Goal: Task Accomplishment & Management: Manage account settings

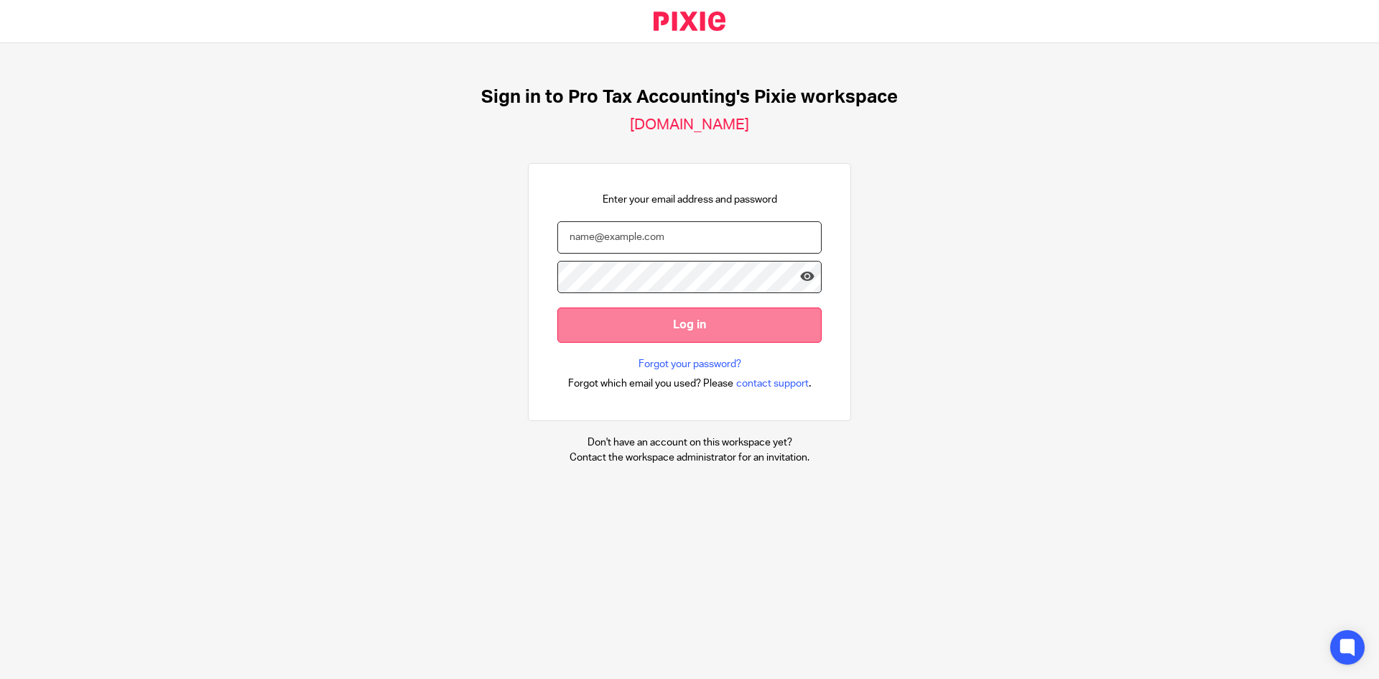
type input "lee@protaxaccounting.co.uk"
click at [678, 321] on input "Log in" at bounding box center [689, 324] width 264 height 35
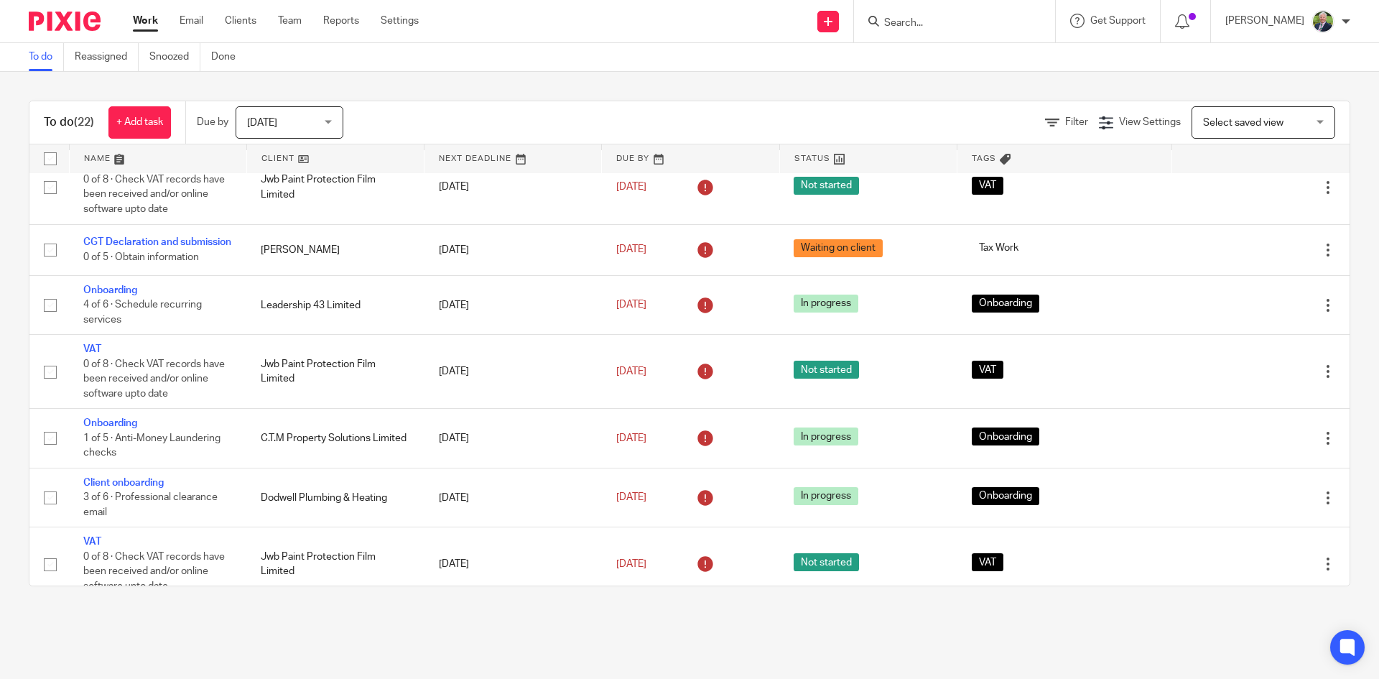
scroll to position [575, 0]
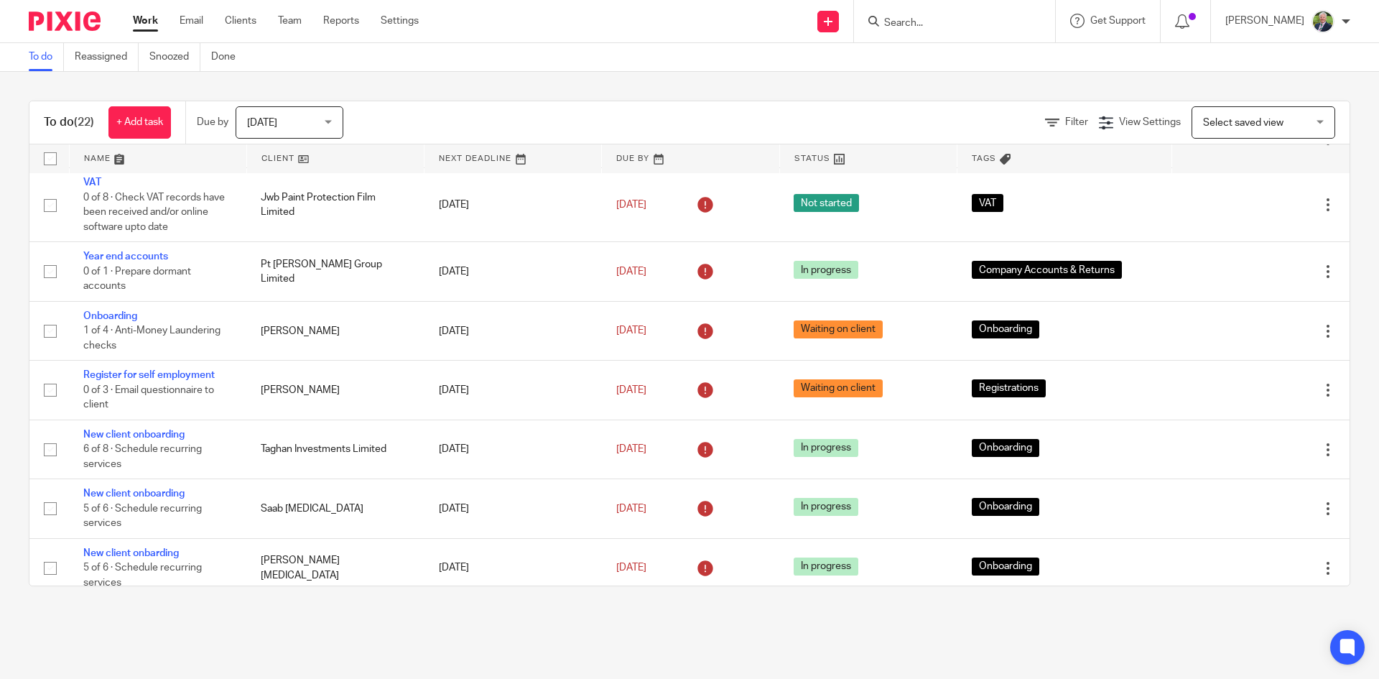
click at [279, 160] on link at bounding box center [335, 158] width 177 height 29
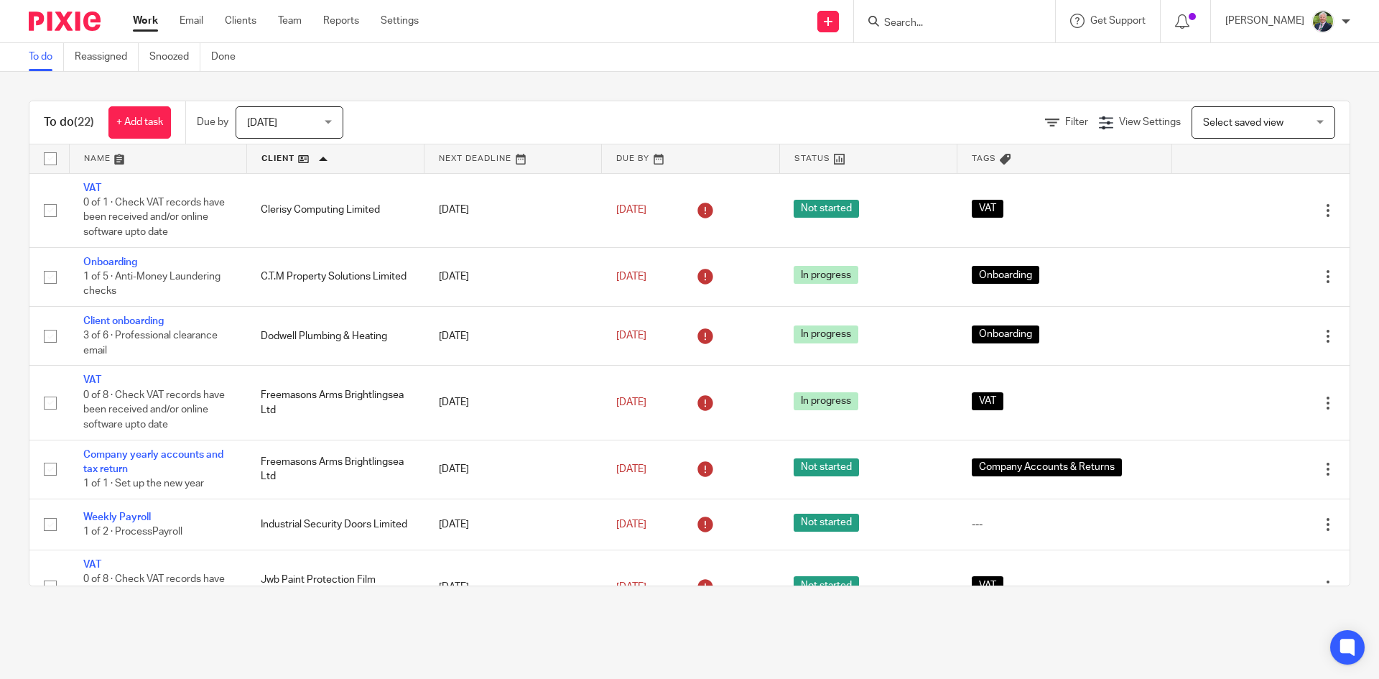
click at [333, 126] on div "Today Today" at bounding box center [290, 122] width 108 height 32
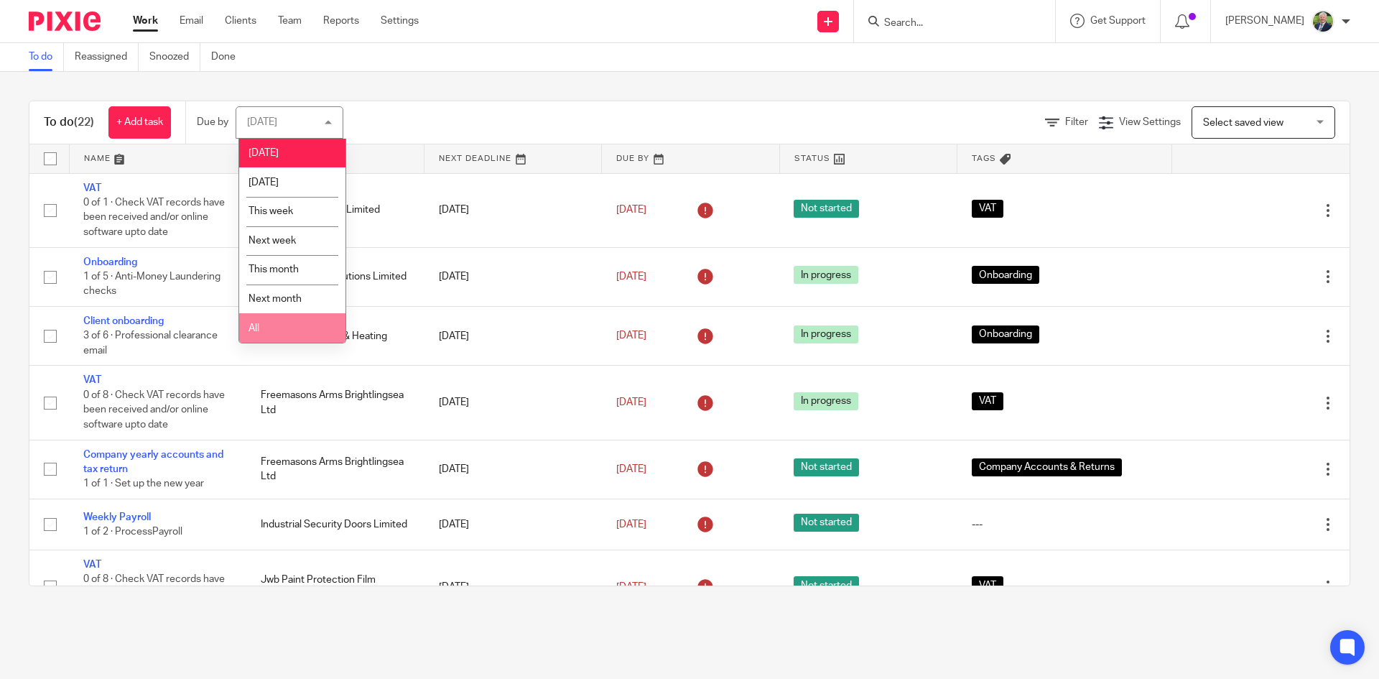
click at [284, 315] on li "All" at bounding box center [292, 327] width 106 height 29
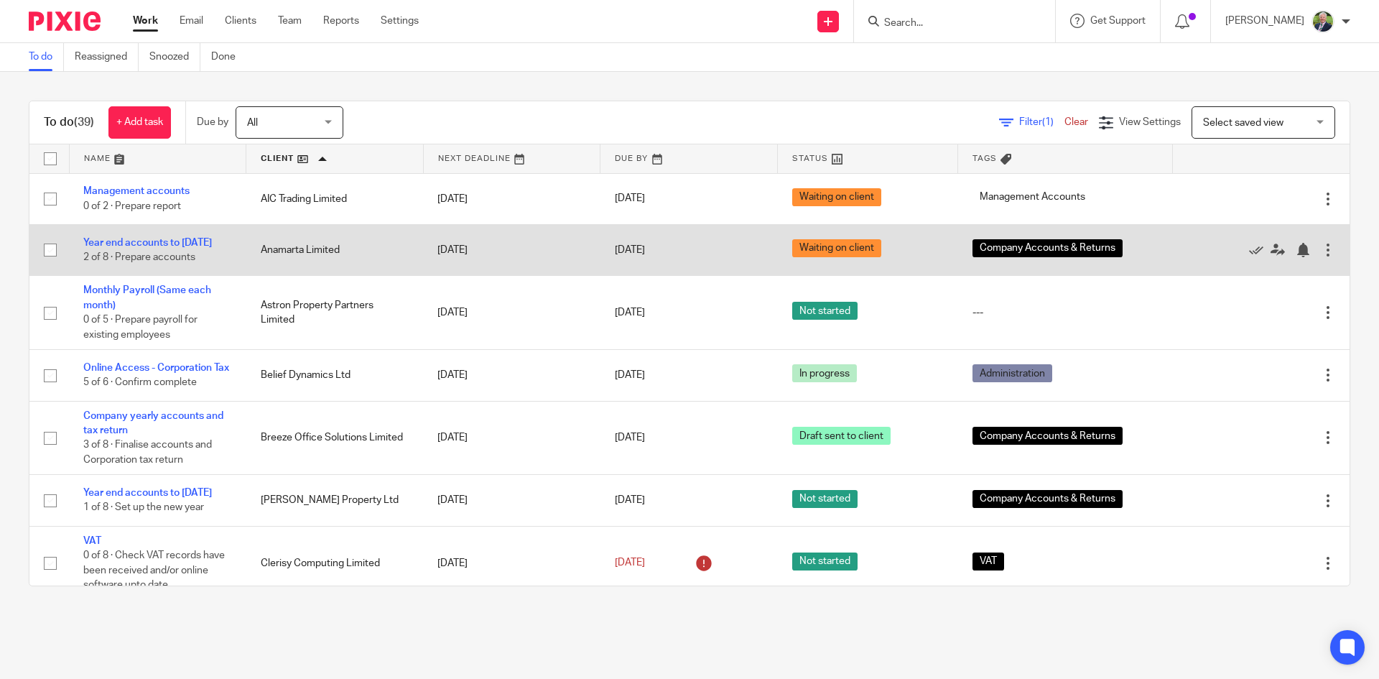
click at [50, 257] on input "checkbox" at bounding box center [50, 249] width 27 height 27
checkbox input "true"
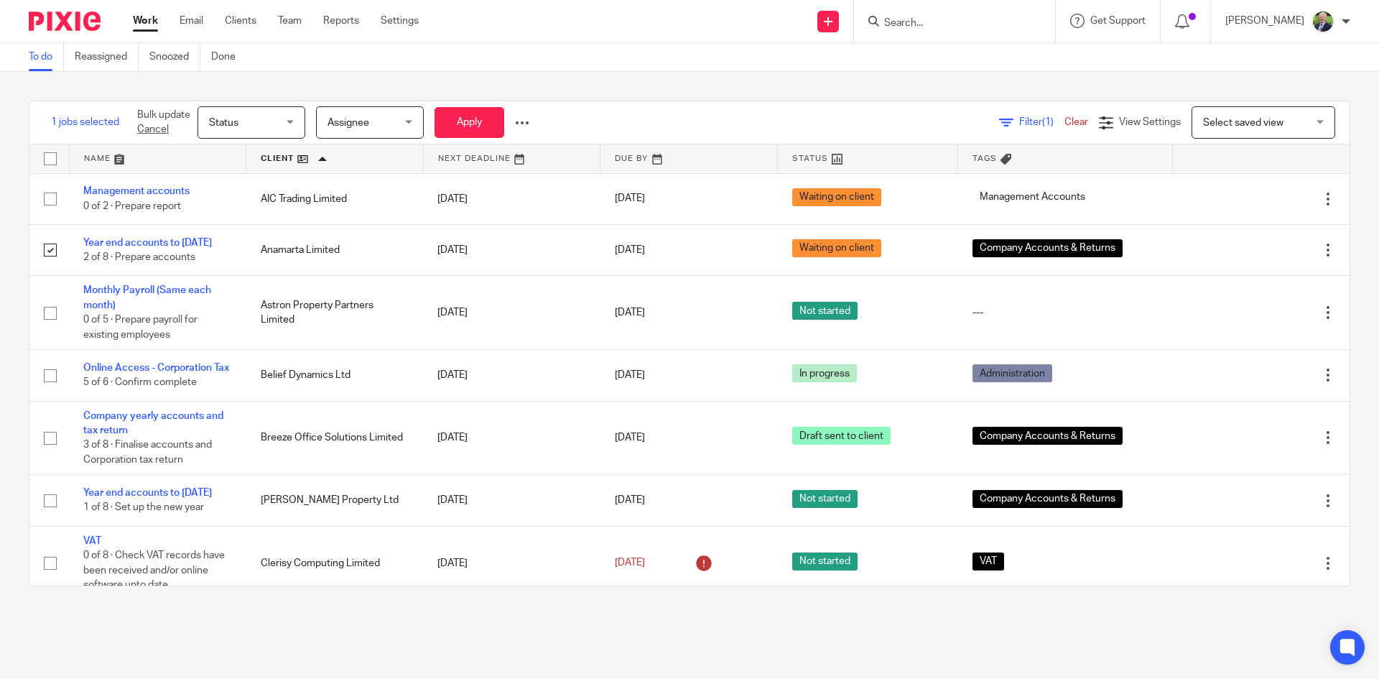
click at [282, 118] on span "Status" at bounding box center [247, 122] width 76 height 30
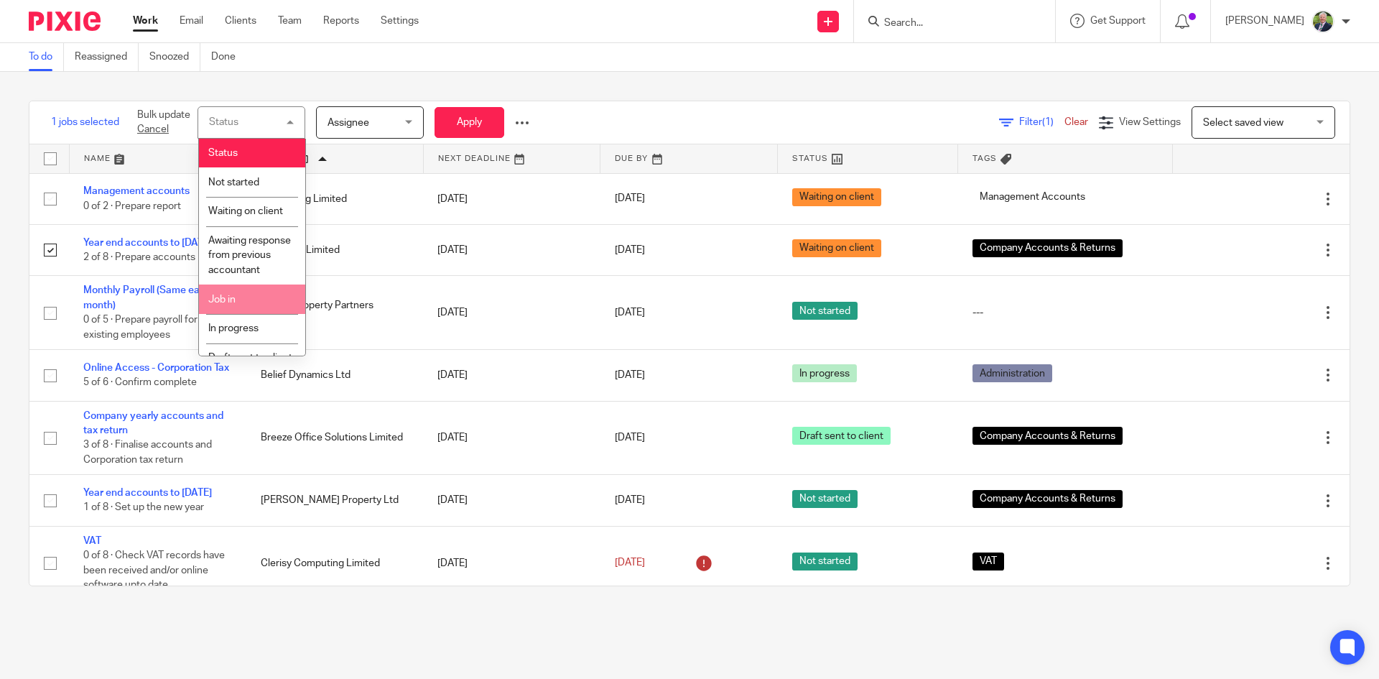
click at [250, 314] on li "Job in" at bounding box center [252, 298] width 106 height 29
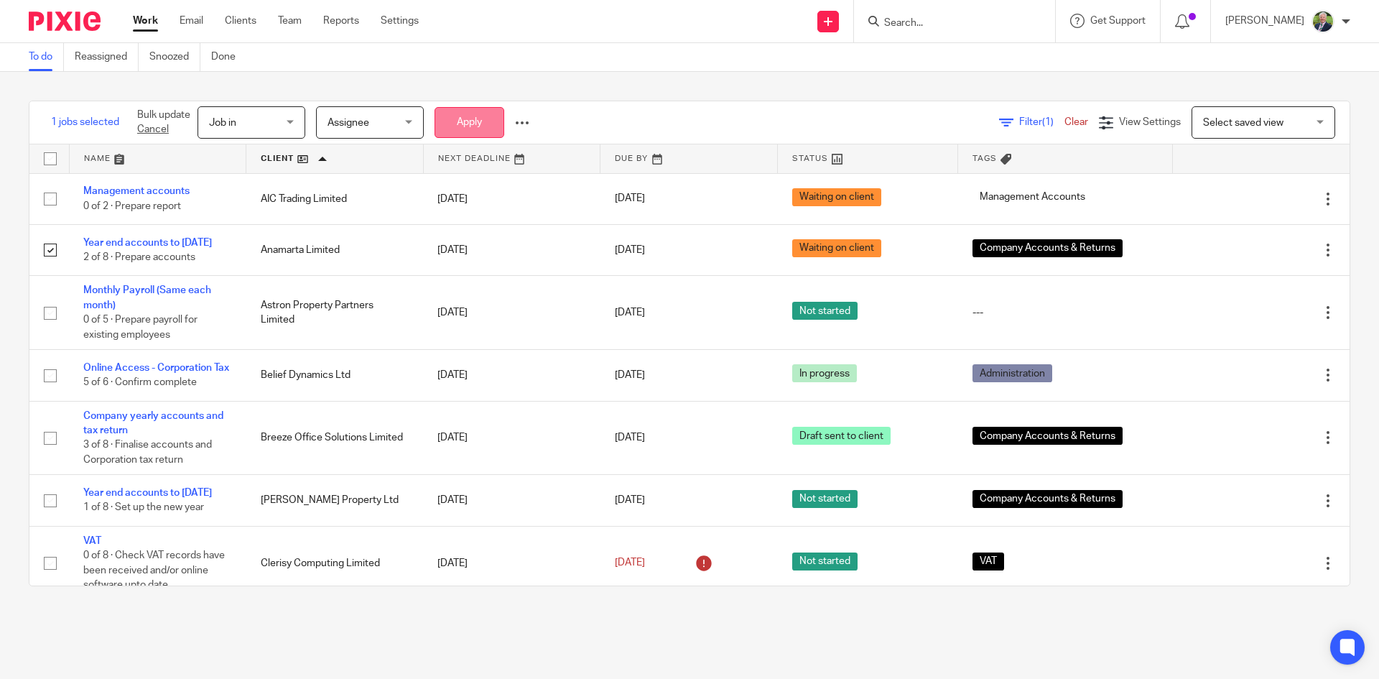
click at [471, 112] on button "Apply" at bounding box center [469, 122] width 70 height 31
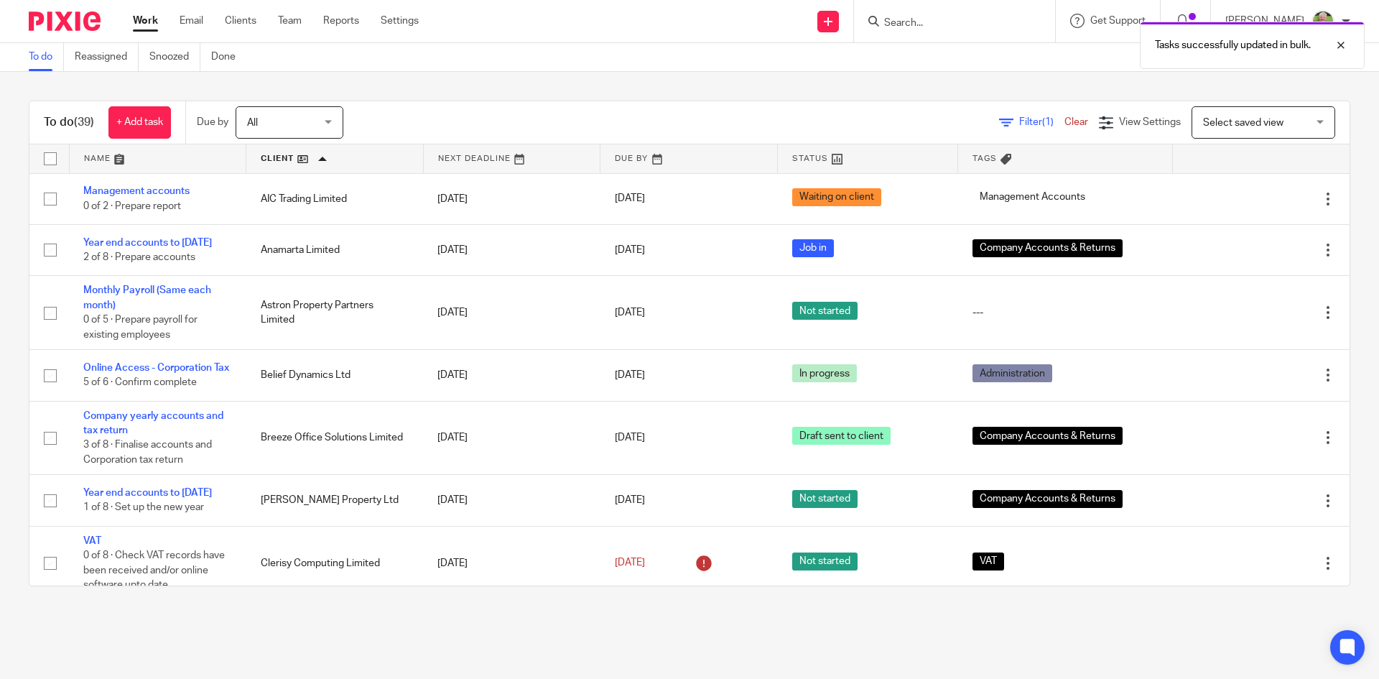
click at [939, 17] on div "Tasks successfully updated in bulk." at bounding box center [1026, 41] width 675 height 55
click at [956, 28] on div "Tasks successfully updated in bulk." at bounding box center [1026, 41] width 675 height 55
click at [961, 17] on div "Tasks successfully updated in bulk." at bounding box center [1026, 41] width 675 height 55
click at [1342, 43] on div at bounding box center [1330, 45] width 39 height 17
click at [961, 22] on div "Tasks successfully updated in bulk." at bounding box center [1026, 41] width 675 height 55
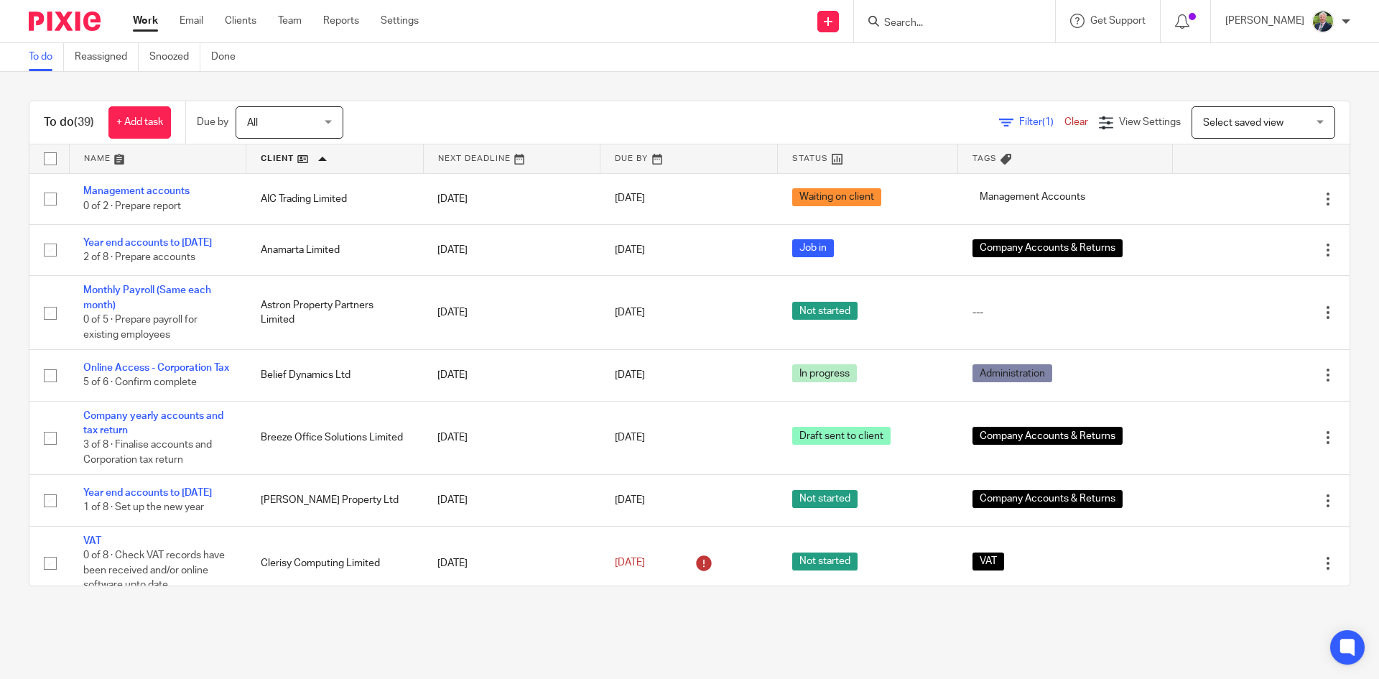
click at [958, 24] on input "Search" at bounding box center [947, 23] width 129 height 13
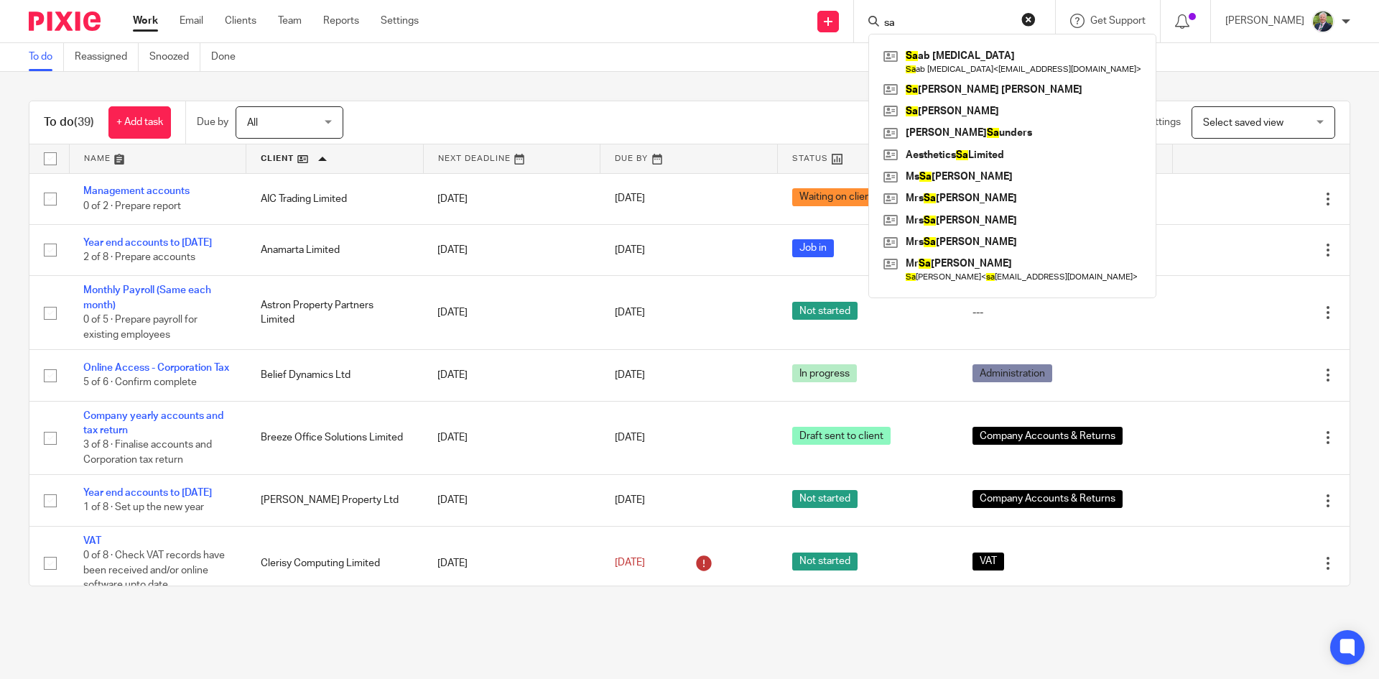
type input "s"
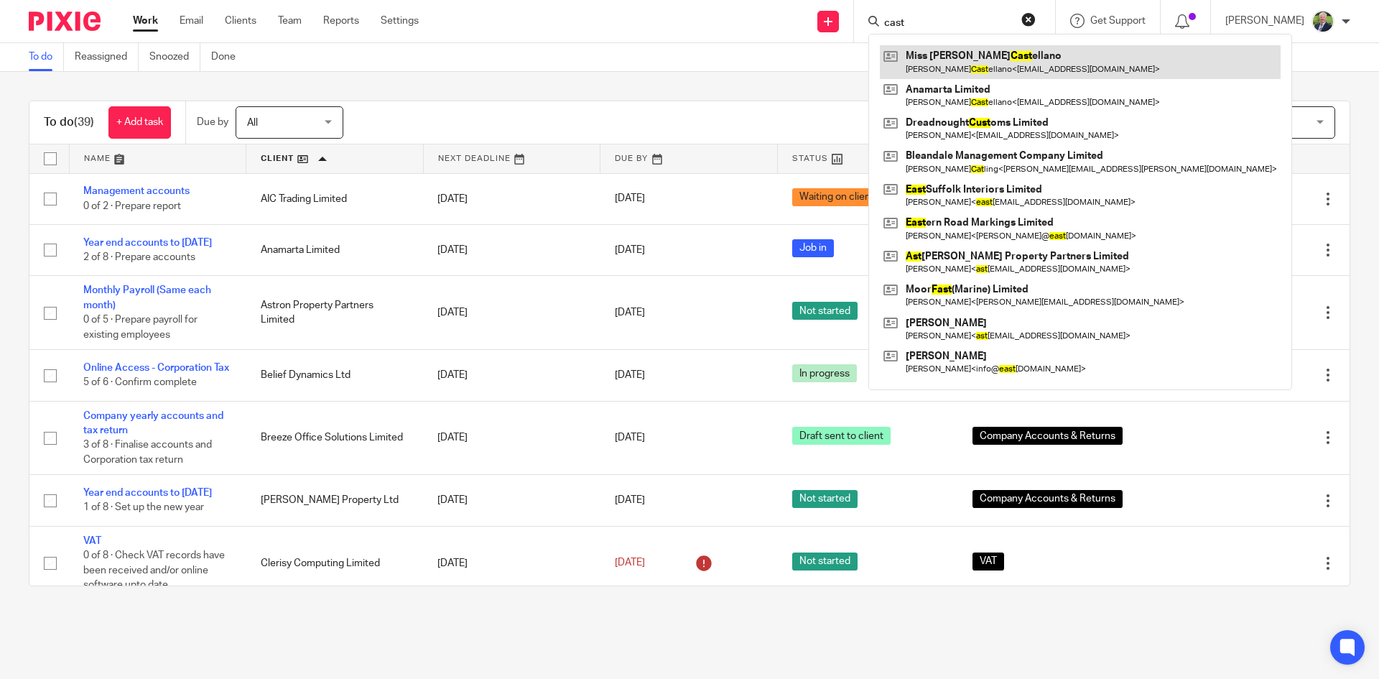
type input "cast"
click at [993, 55] on link at bounding box center [1080, 61] width 401 height 33
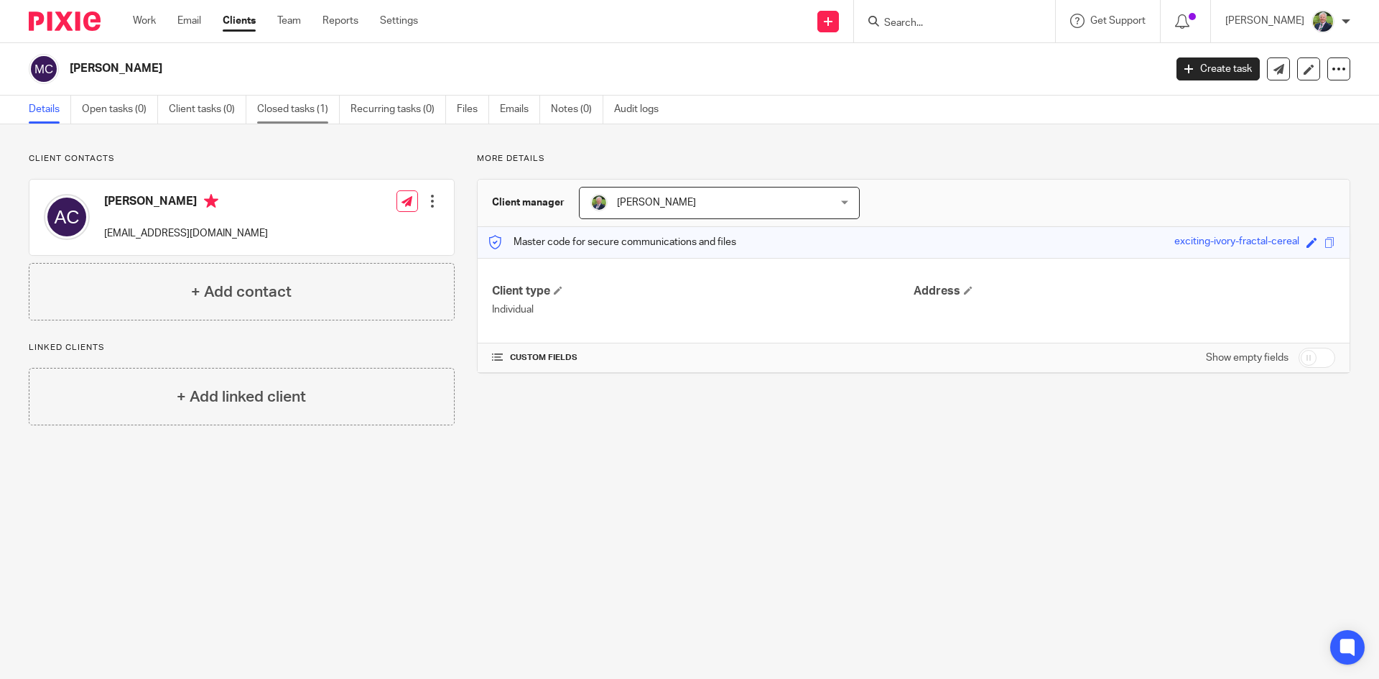
click at [310, 109] on link "Closed tasks (1)" at bounding box center [298, 110] width 83 height 28
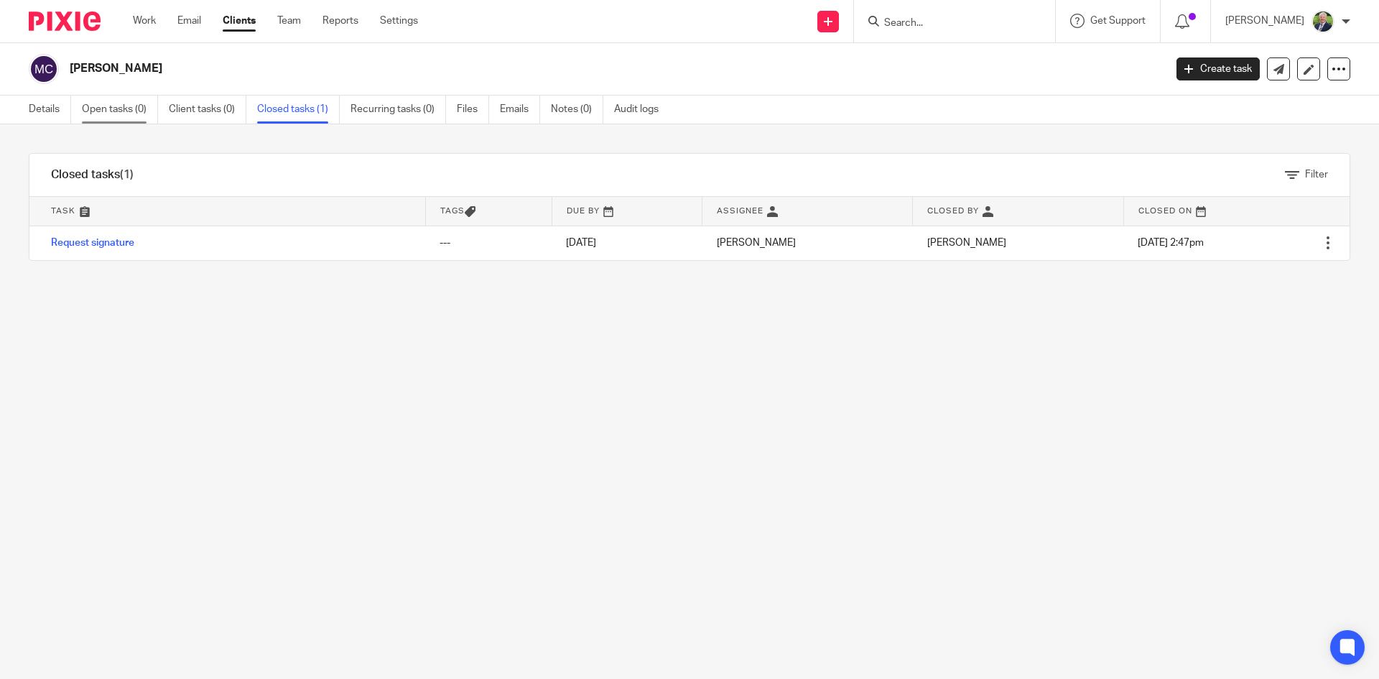
click at [119, 108] on link "Open tasks (0)" at bounding box center [120, 110] width 76 height 28
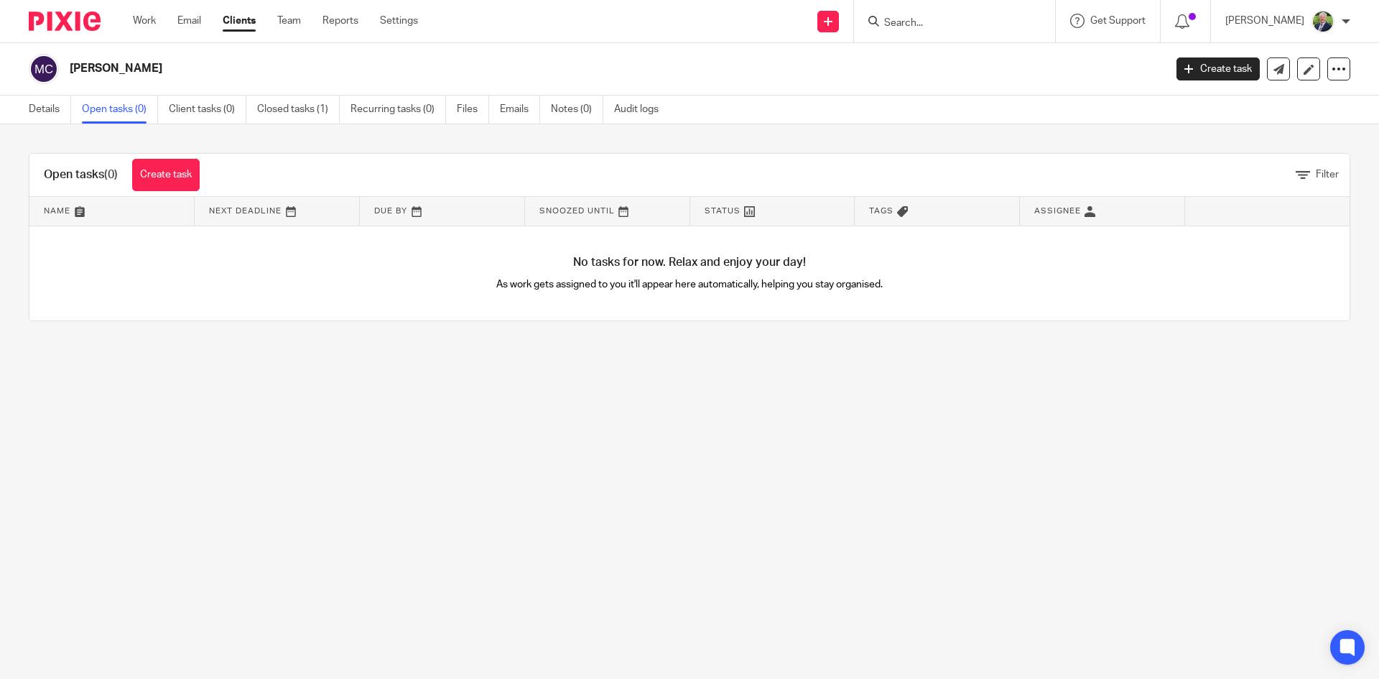
click at [1214, 70] on link "Create task" at bounding box center [1217, 68] width 83 height 23
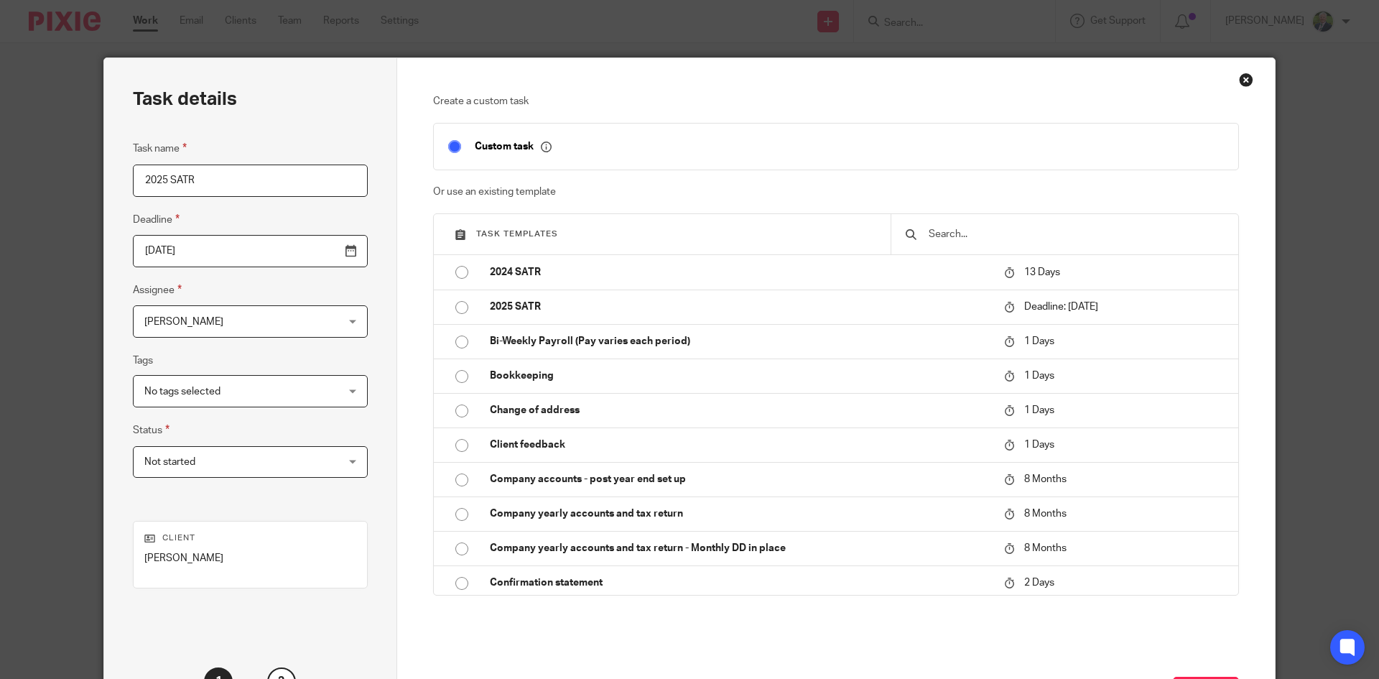
type input "2025 SATR"
click at [317, 245] on input "[DATE]" at bounding box center [250, 251] width 235 height 32
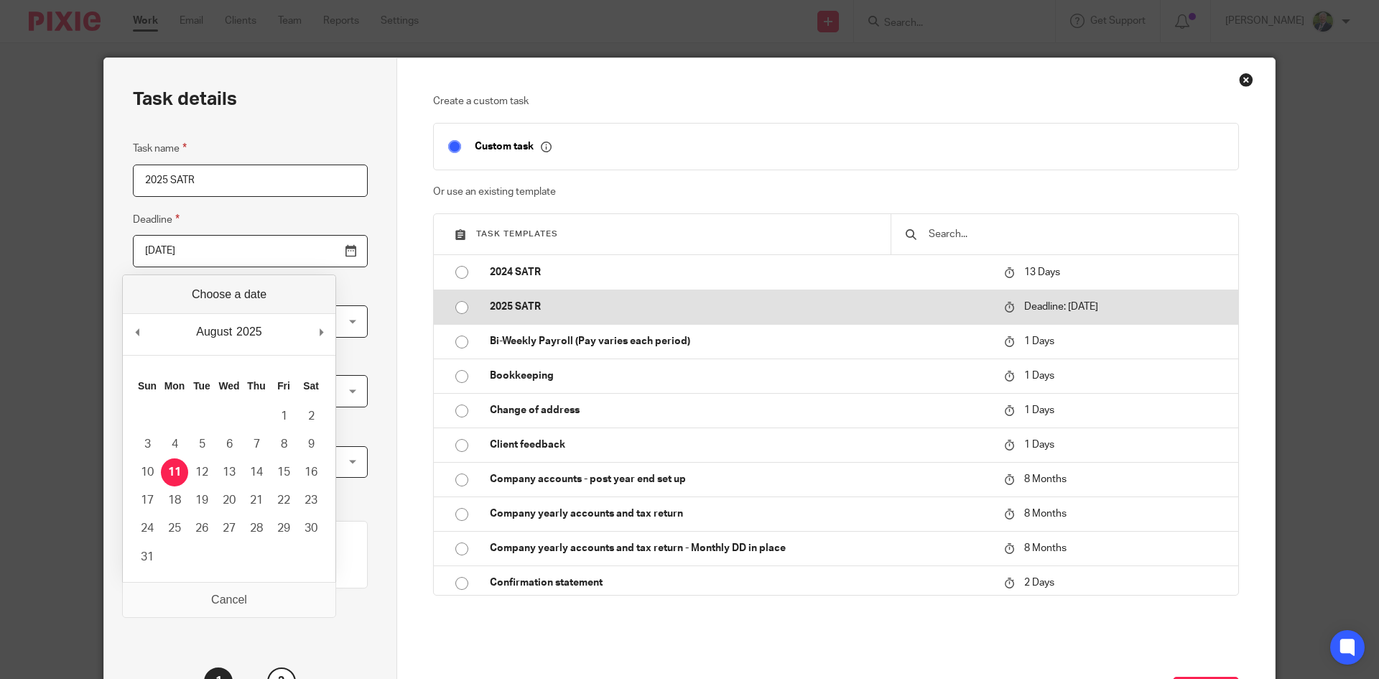
click at [456, 307] on input "radio" at bounding box center [461, 307] width 27 height 27
type input "2026-01-31"
checkbox input "false"
radio input "false"
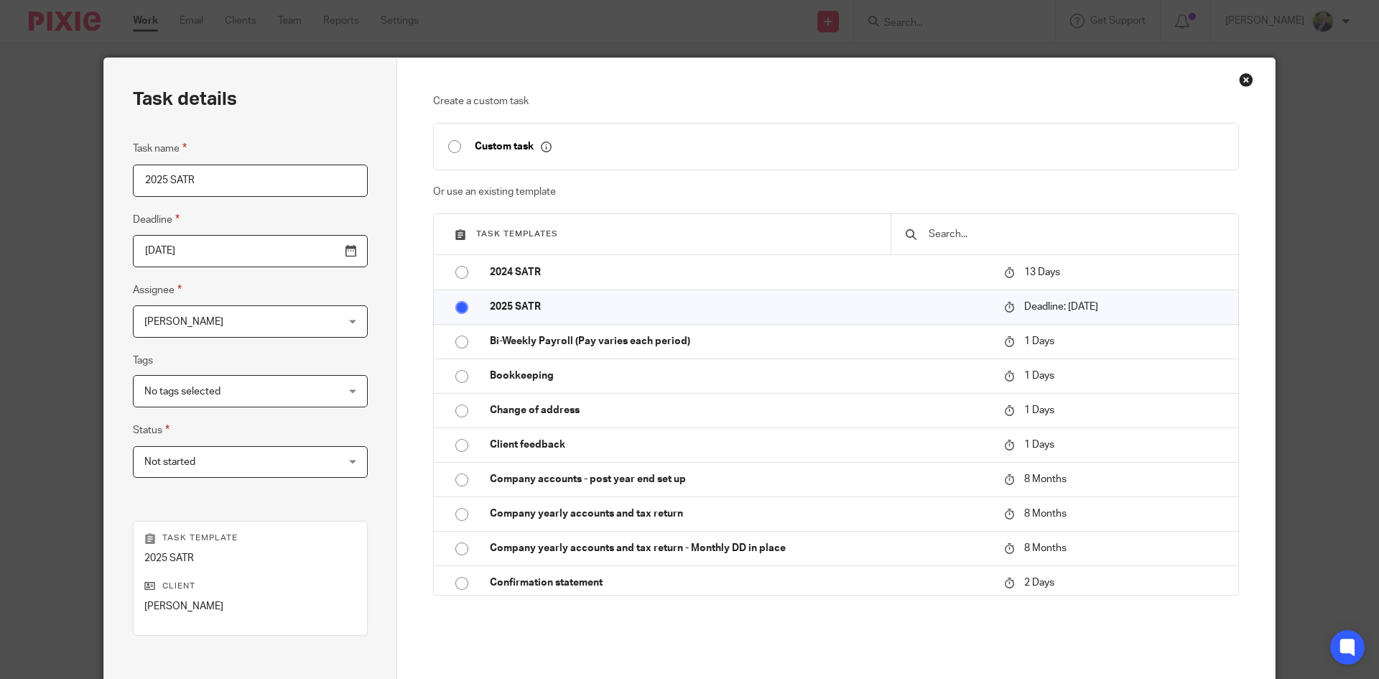
click at [384, 286] on div "Task details Task name 2025 SATR Deadline 2026-01-31 Assignee Lee Taylor Lee Ta…" at bounding box center [250, 424] width 293 height 733
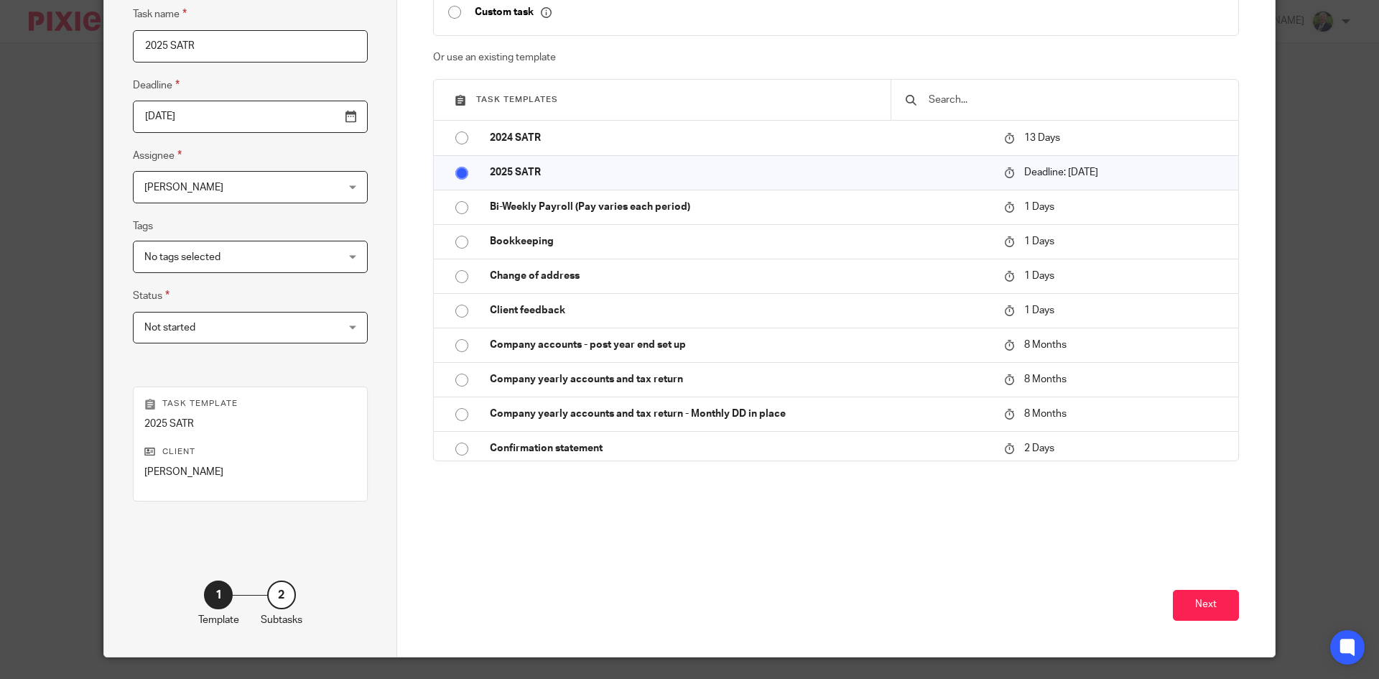
scroll to position [144, 0]
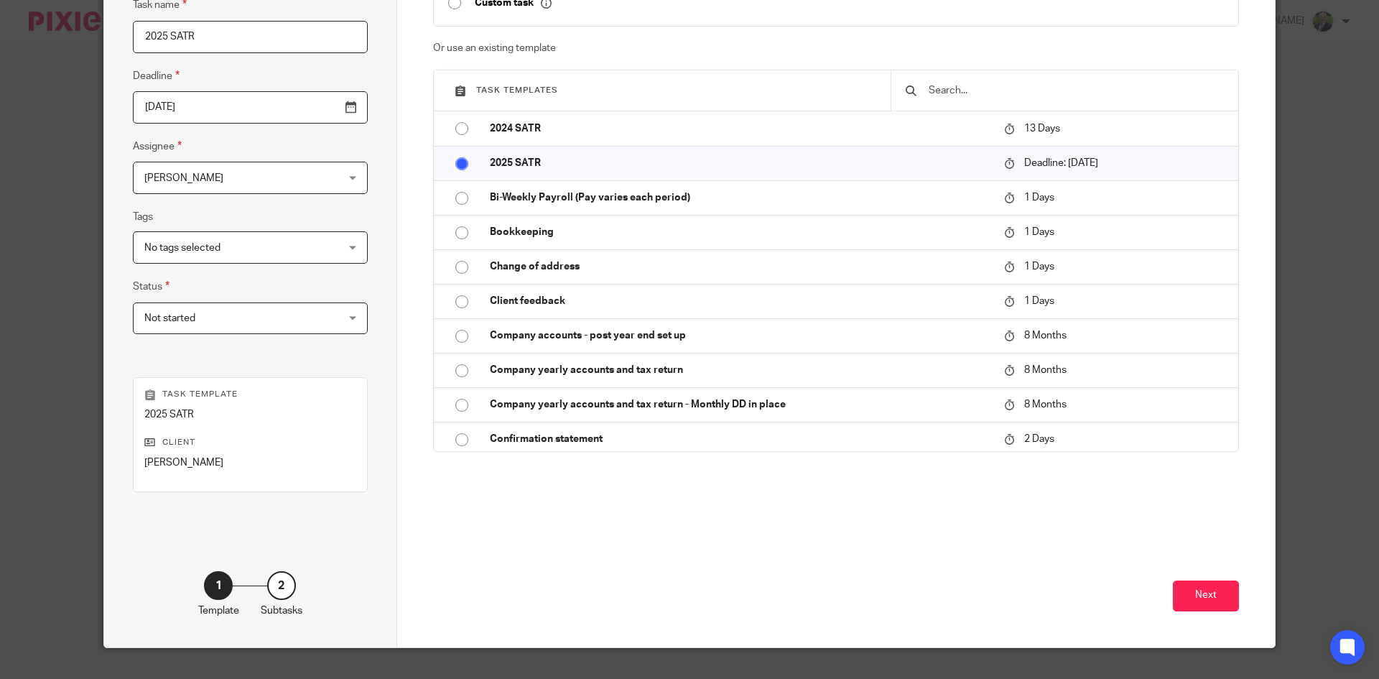
click at [304, 251] on div "No tags selected" at bounding box center [250, 247] width 235 height 32
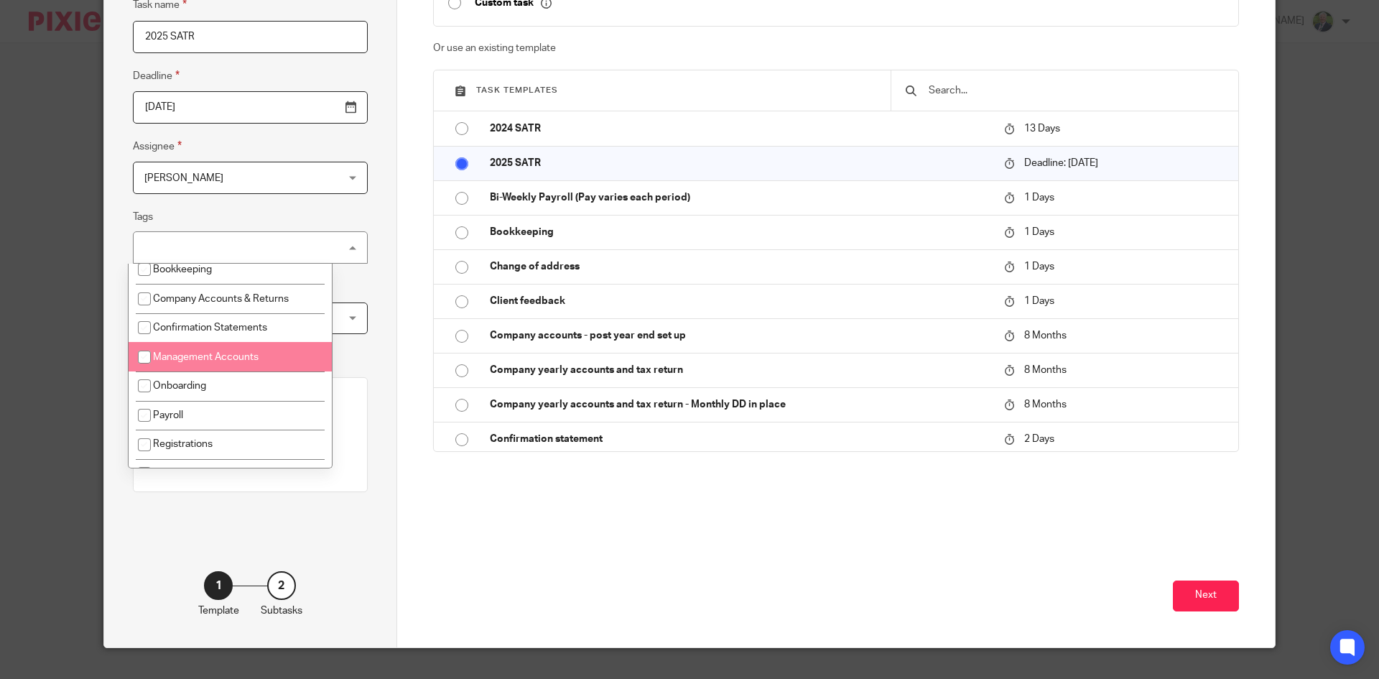
scroll to position [72, 0]
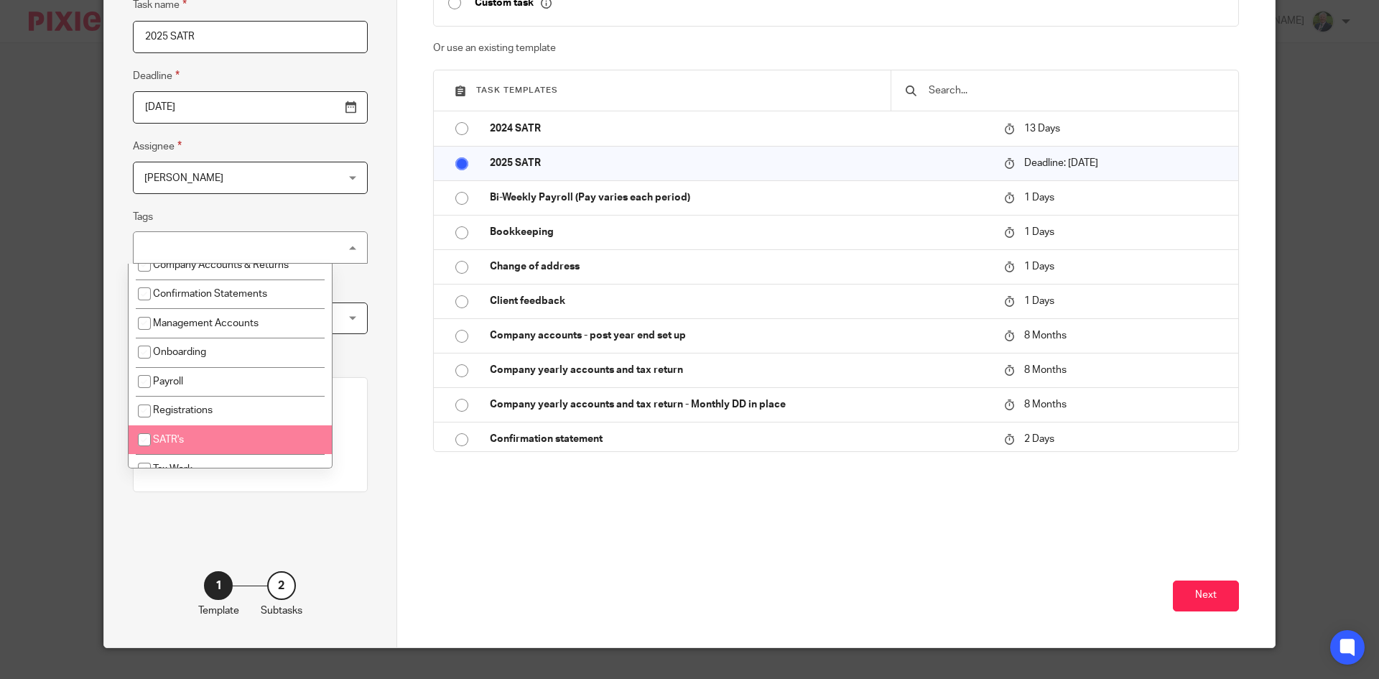
click at [144, 438] on input "checkbox" at bounding box center [144, 439] width 27 height 27
checkbox input "true"
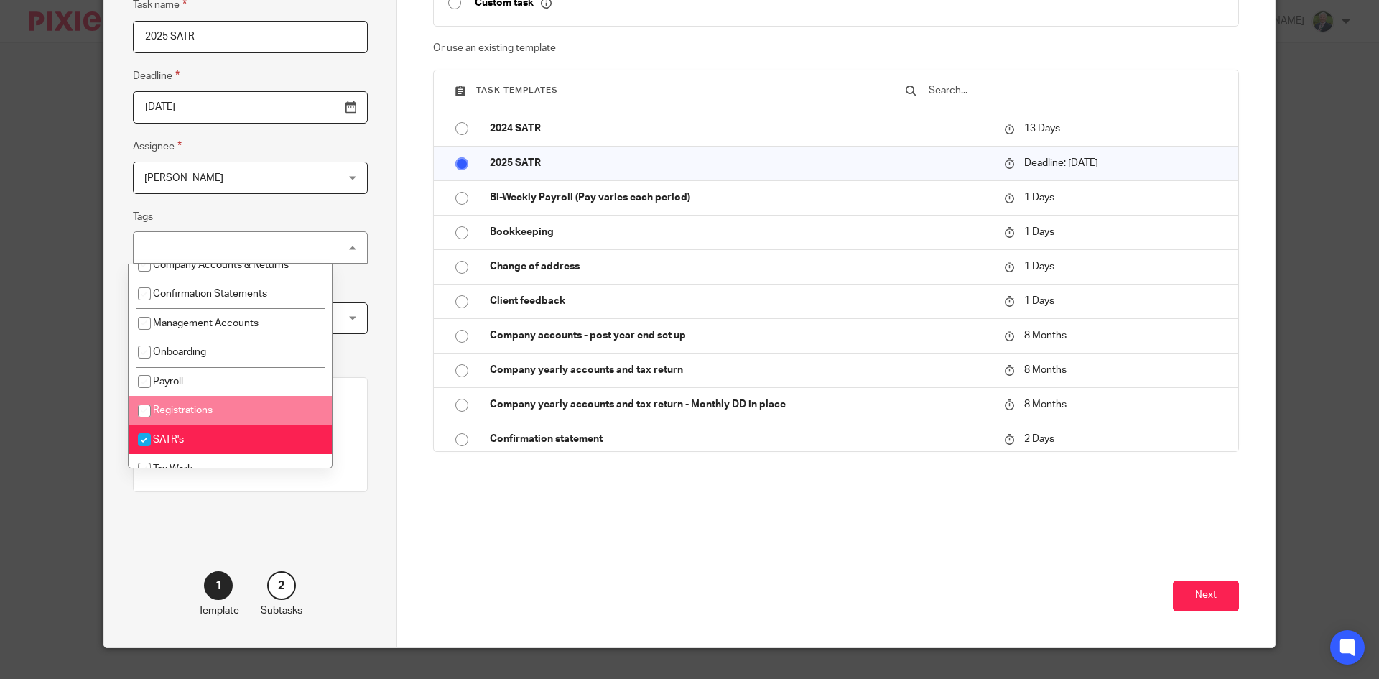
click at [366, 345] on div "Task details Task name 2025 SATR Deadline 2026-01-31 Assignee Lee Taylor Lee Ta…" at bounding box center [250, 281] width 293 height 733
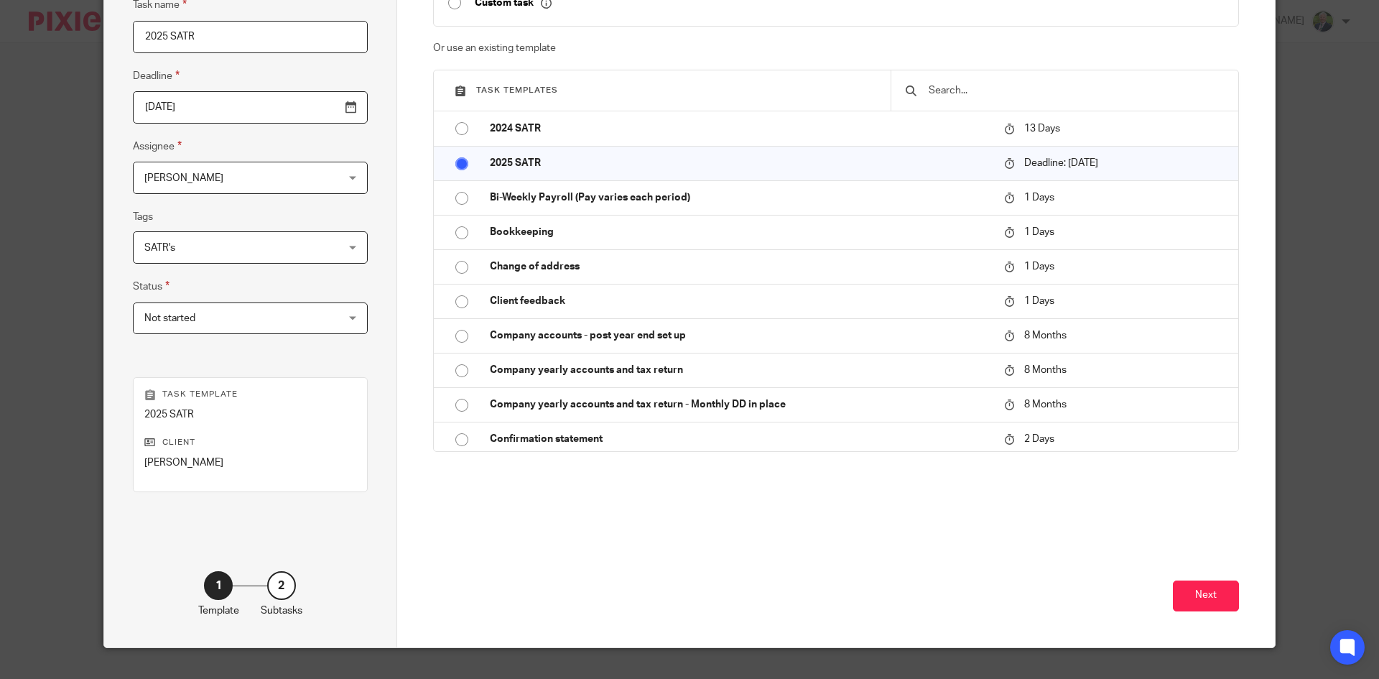
click at [270, 325] on span "Not started" at bounding box center [233, 318] width 178 height 30
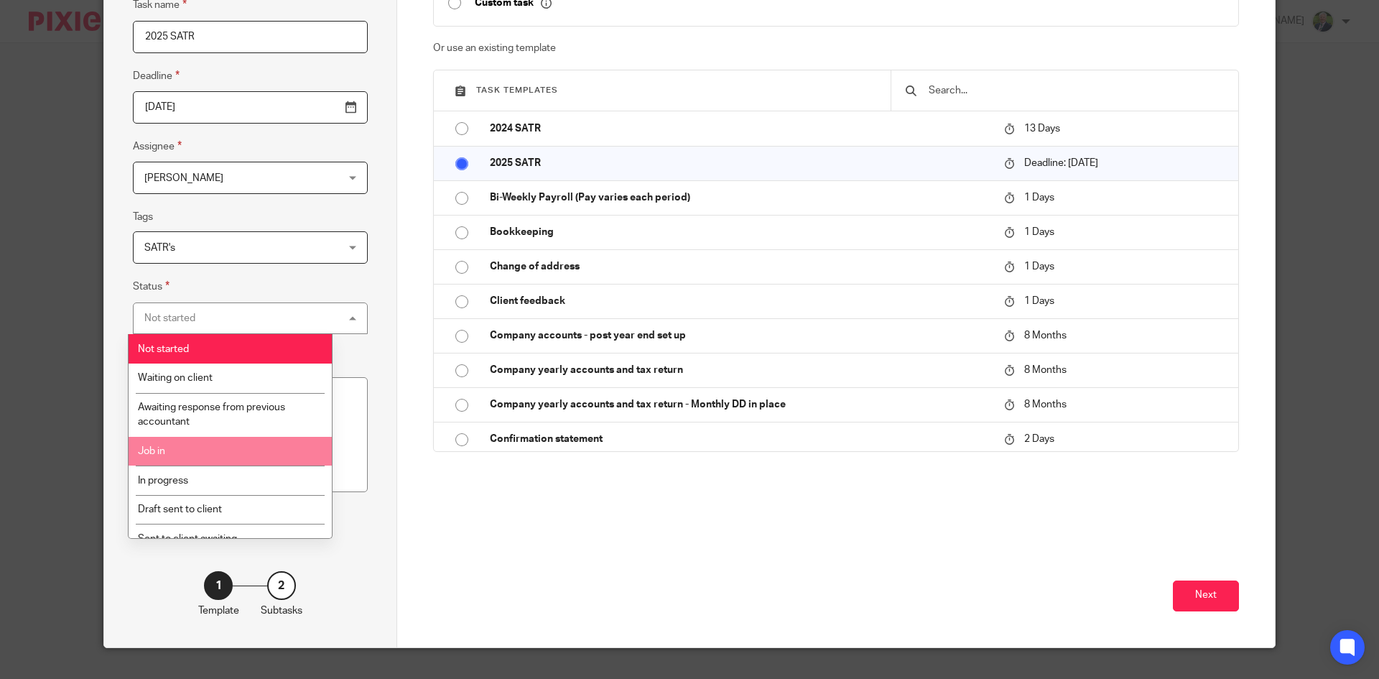
click at [190, 455] on li "Job in" at bounding box center [230, 451] width 203 height 29
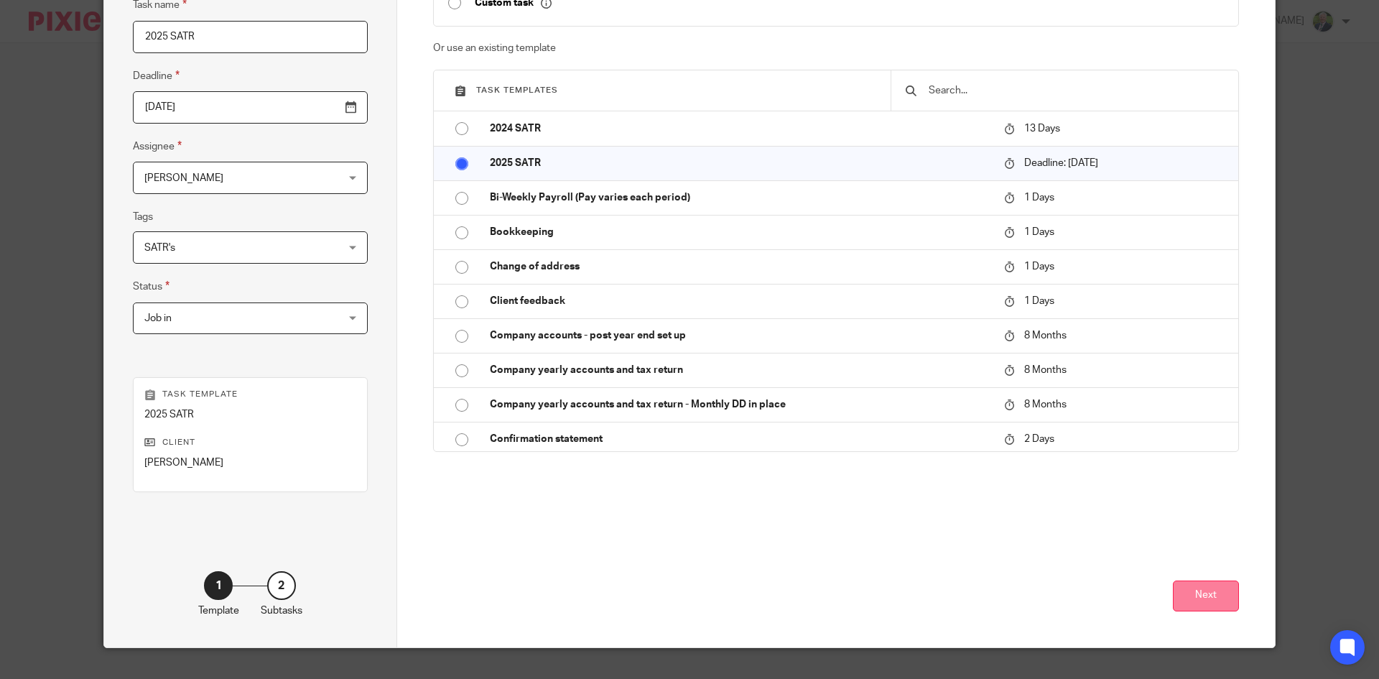
click at [1212, 598] on button "Next" at bounding box center [1206, 595] width 66 height 31
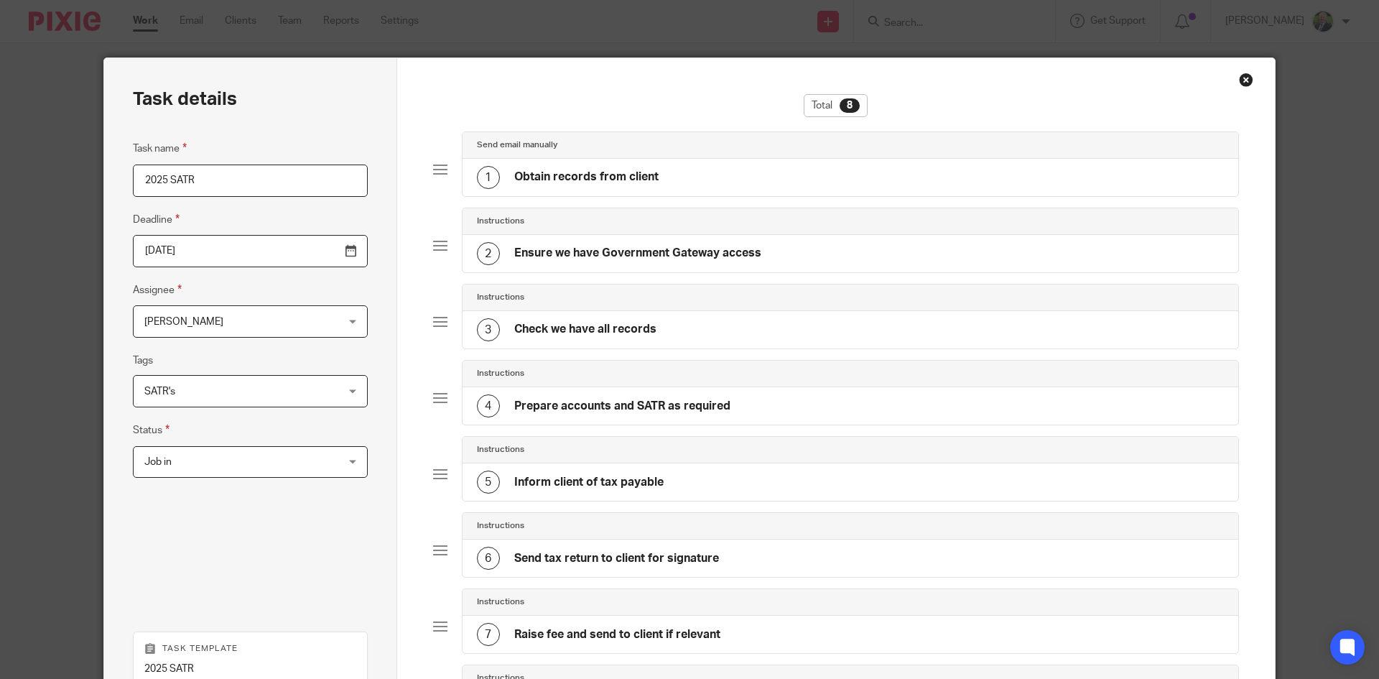
scroll to position [280, 0]
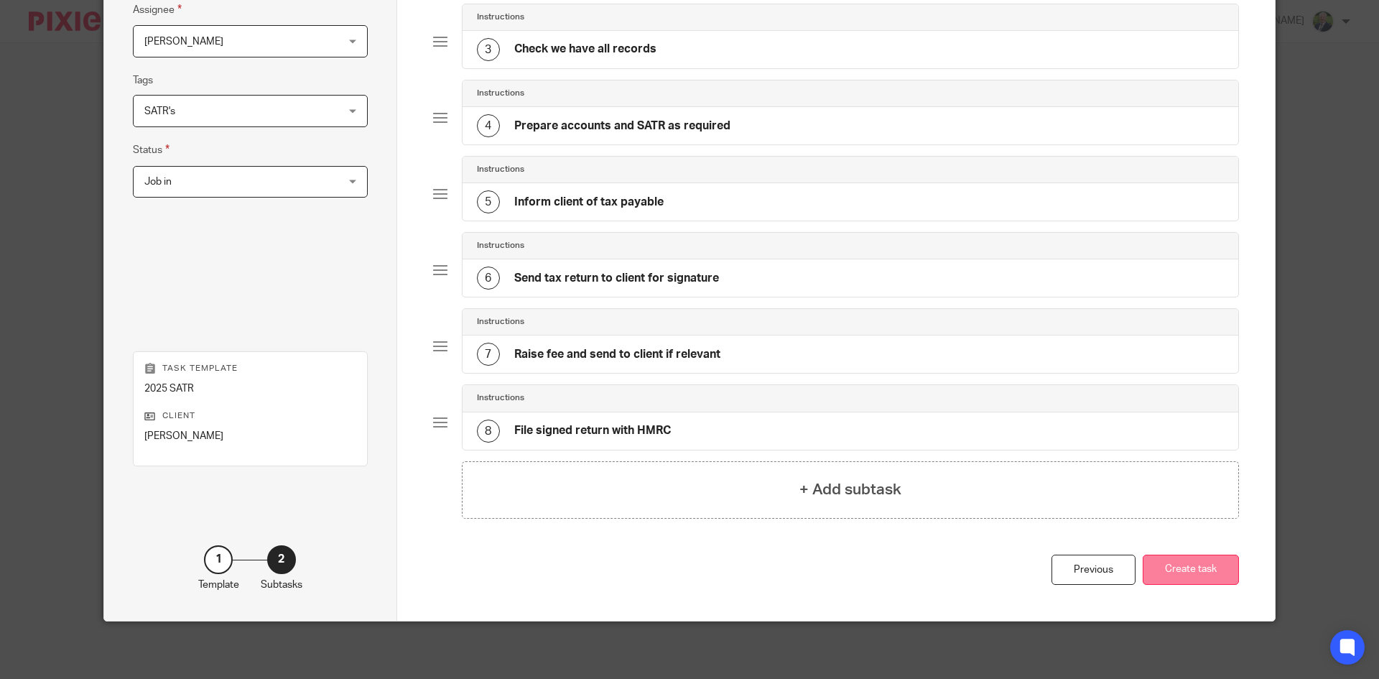
click at [1199, 575] on button "Create task" at bounding box center [1191, 569] width 96 height 31
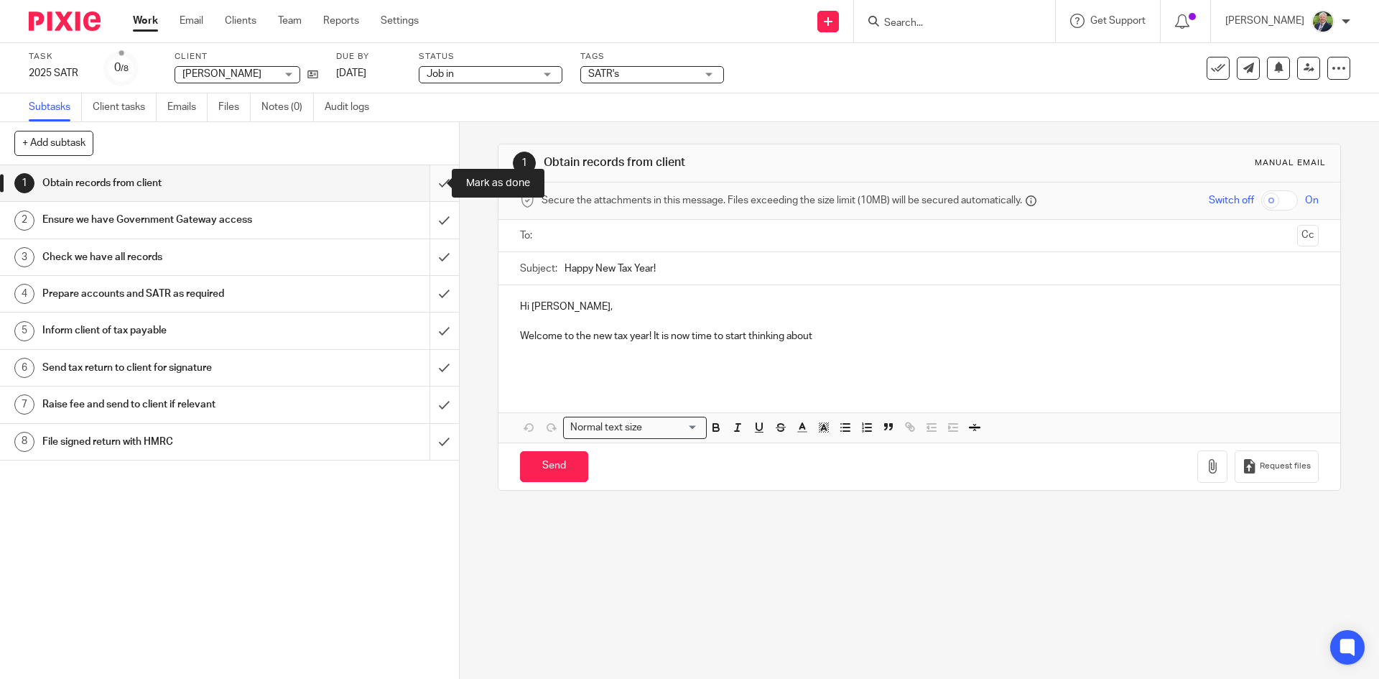
click at [431, 185] on input "submit" at bounding box center [229, 183] width 459 height 36
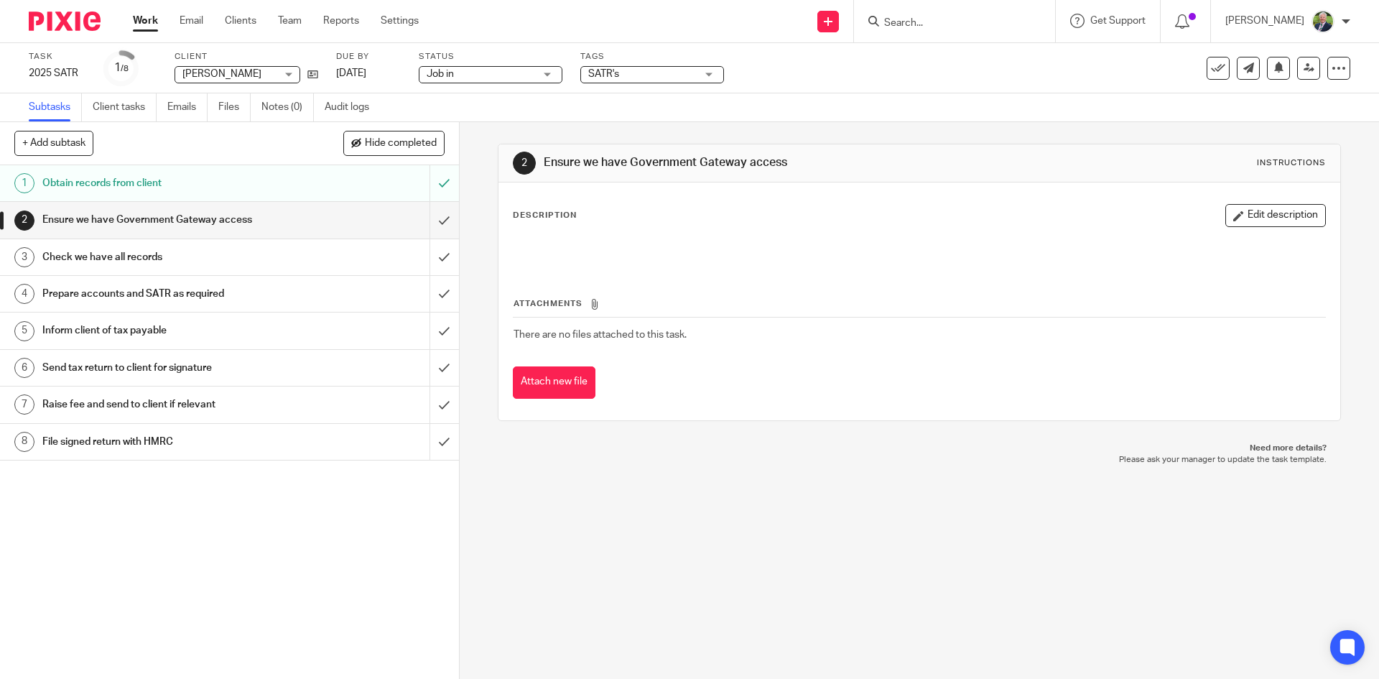
drag, startPoint x: 117, startPoint y: 246, endPoint x: 116, endPoint y: 234, distance: 12.3
click at [117, 246] on h1 "Check we have all records" at bounding box center [166, 257] width 248 height 22
click at [978, 27] on input "Search" at bounding box center [947, 23] width 129 height 13
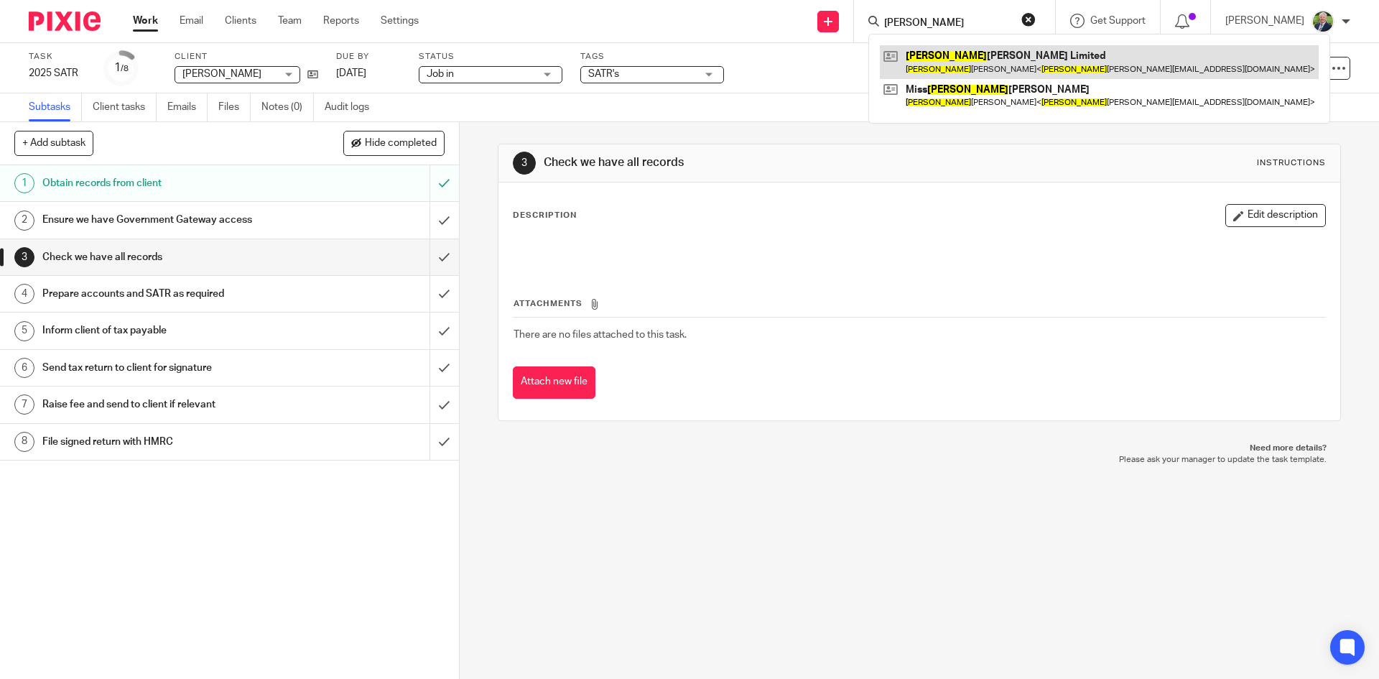
type input "ana"
click at [1014, 64] on link at bounding box center [1099, 61] width 439 height 33
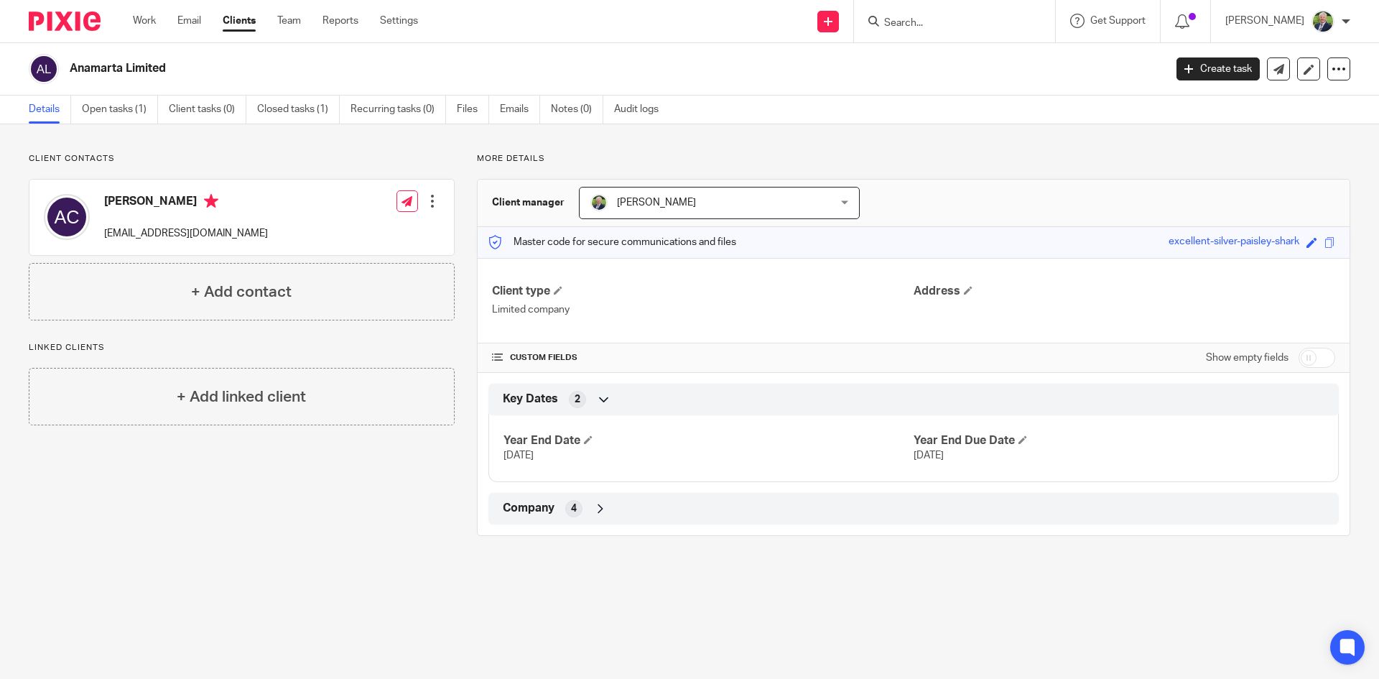
click at [543, 146] on div "Client contacts [PERSON_NAME] [EMAIL_ADDRESS][DOMAIN_NAME] Edit contact Create …" at bounding box center [689, 344] width 1379 height 440
drag, startPoint x: 541, startPoint y: 157, endPoint x: 475, endPoint y: 160, distance: 66.1
click at [477, 160] on p "More details" at bounding box center [913, 158] width 873 height 11
click at [648, 152] on div "Client contacts Ana Saenz Castellano anasaenz@btinternet.com Edit contact Creat…" at bounding box center [689, 344] width 1379 height 440
click at [538, 154] on p "More details" at bounding box center [913, 158] width 873 height 11
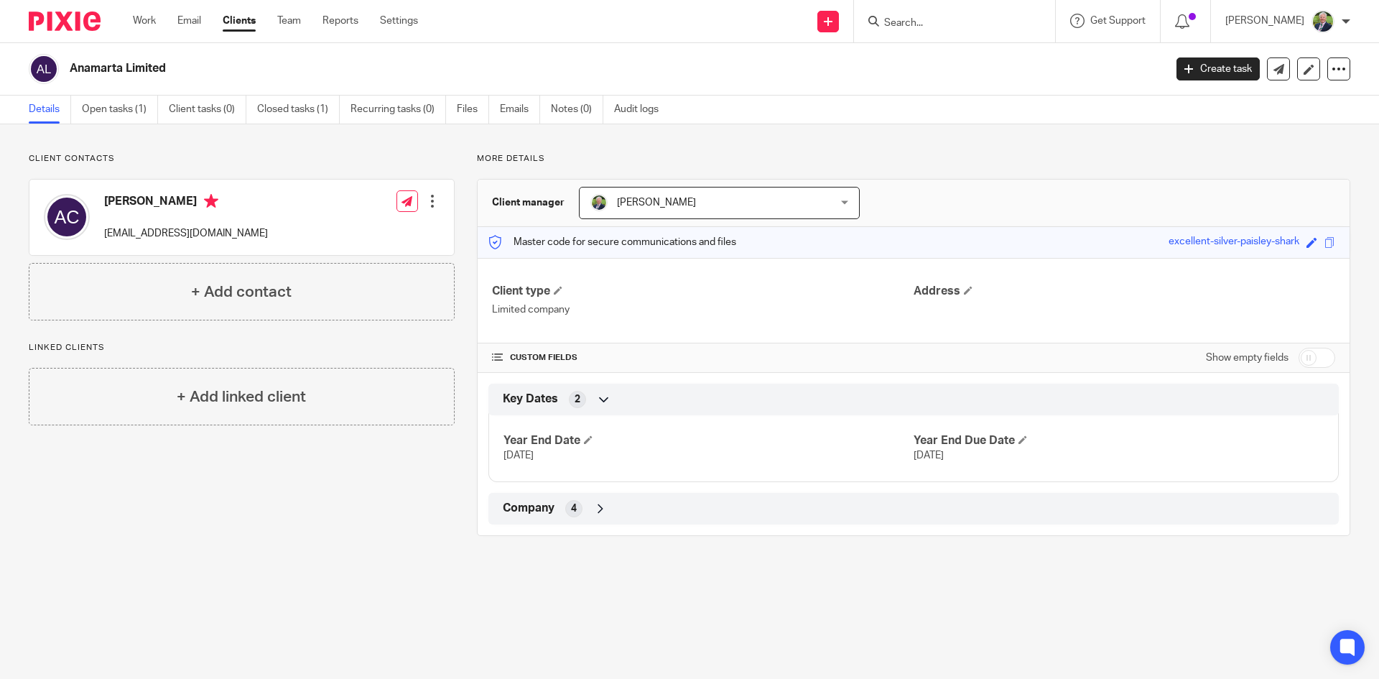
click at [477, 155] on p "More details" at bounding box center [913, 158] width 873 height 11
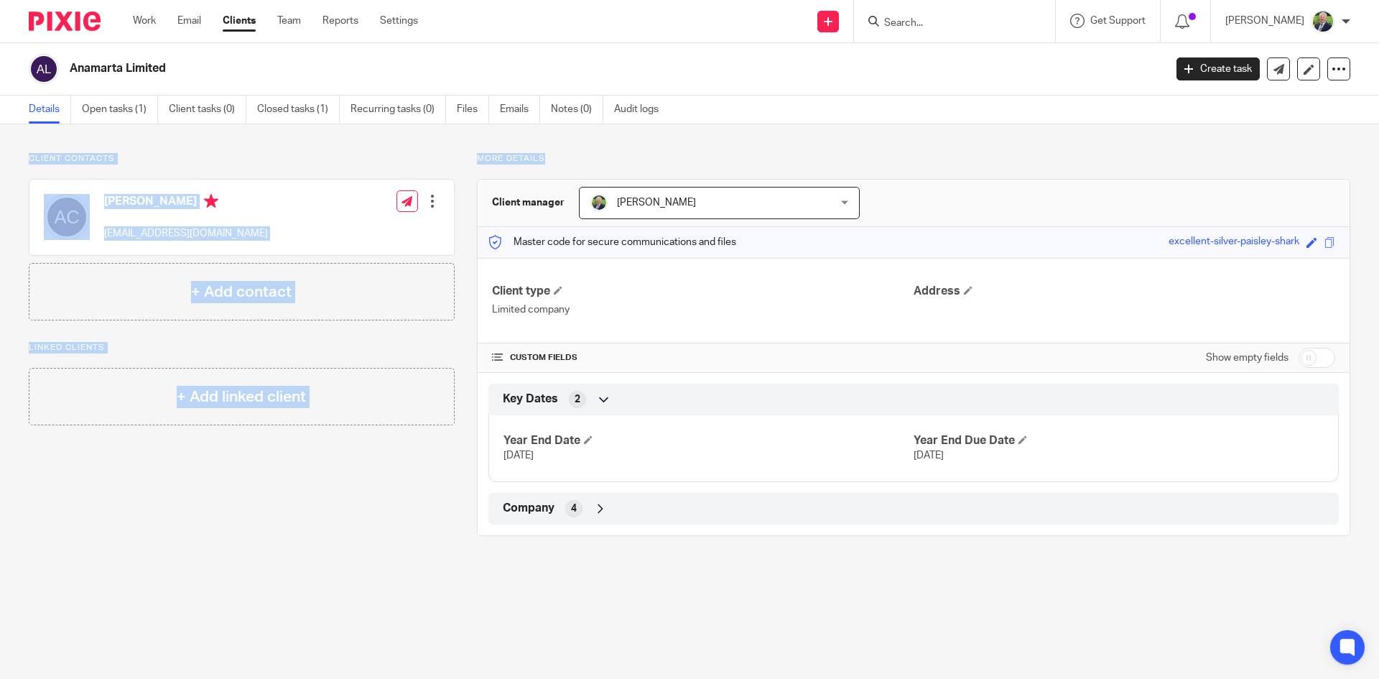
drag, startPoint x: 29, startPoint y: 157, endPoint x: 544, endPoint y: 157, distance: 515.6
click at [544, 157] on div "Client contacts Ana Saenz Castellano anasaenz@btinternet.com Edit contact Creat…" at bounding box center [678, 344] width 1344 height 383
click at [564, 162] on p "More details" at bounding box center [913, 158] width 873 height 11
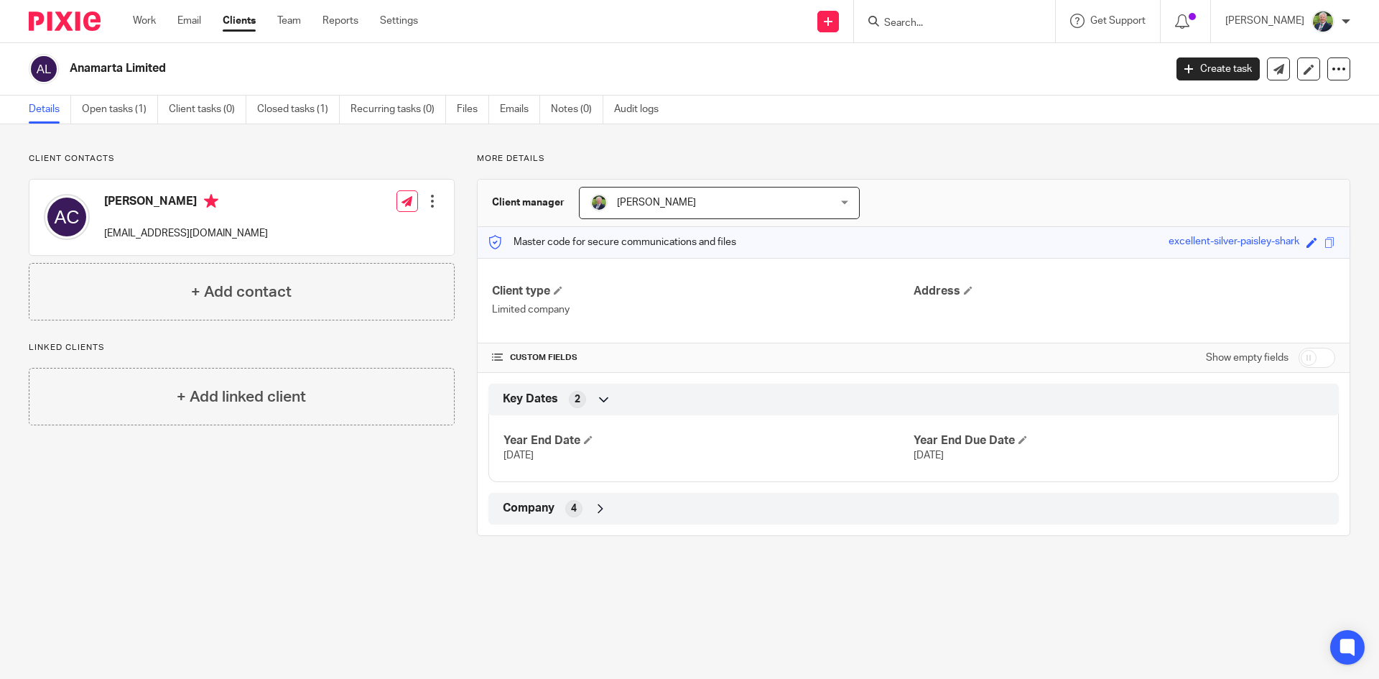
drag, startPoint x: 541, startPoint y: 154, endPoint x: 468, endPoint y: 165, distance: 73.4
click at [468, 165] on div "More details Client manager Lee Taylor Lee Taylor Lee Taylor 1 Master code for …" at bounding box center [903, 344] width 896 height 383
drag, startPoint x: 115, startPoint y: 156, endPoint x: 31, endPoint y: 152, distance: 84.1
click at [31, 152] on div "Client contacts Ana Saenz Castellano anasaenz@btinternet.com Edit contact Creat…" at bounding box center [689, 344] width 1379 height 440
click at [114, 148] on div "Client contacts Ana Saenz Castellano anasaenz@btinternet.com Edit contact Creat…" at bounding box center [689, 344] width 1379 height 440
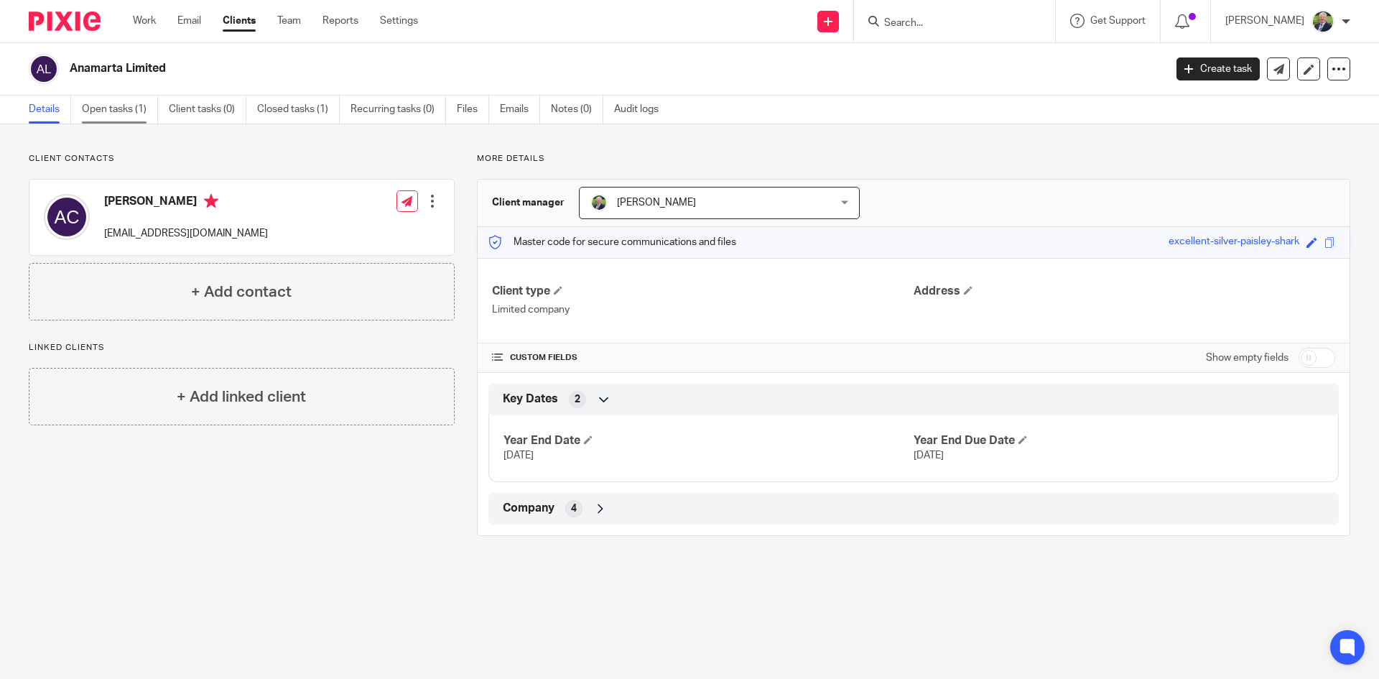
click at [121, 107] on link "Open tasks (1)" at bounding box center [120, 110] width 76 height 28
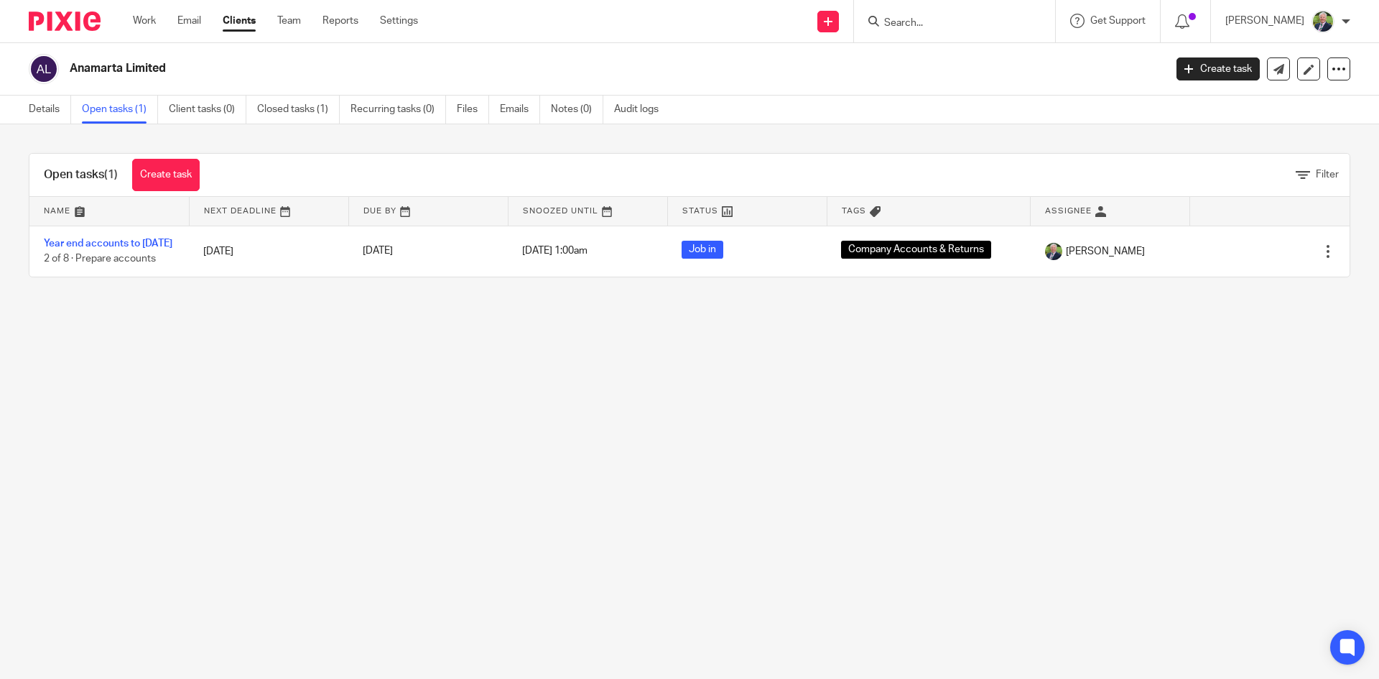
click at [703, 401] on main "Anamarta Limited Create task Update from Companies House Export data Merge Arch…" at bounding box center [689, 339] width 1379 height 679
click at [543, 368] on main "Anamarta Limited Create task Update from Companies House Export data Merge Arch…" at bounding box center [689, 339] width 1379 height 679
